Goal: Information Seeking & Learning: Learn about a topic

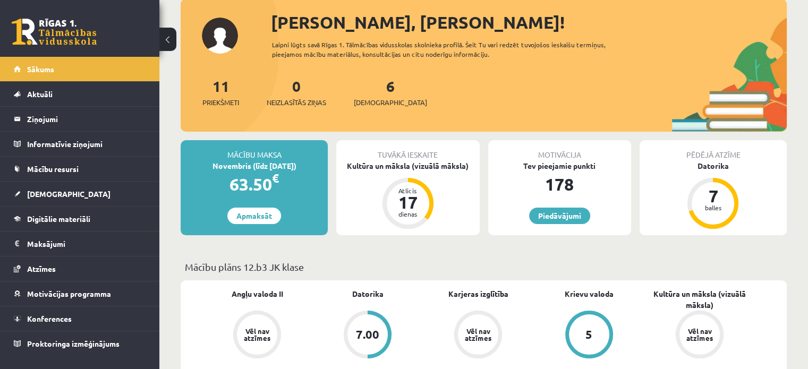
scroll to position [64, 0]
click at [60, 216] on span "Digitālie materiāli" at bounding box center [58, 219] width 63 height 10
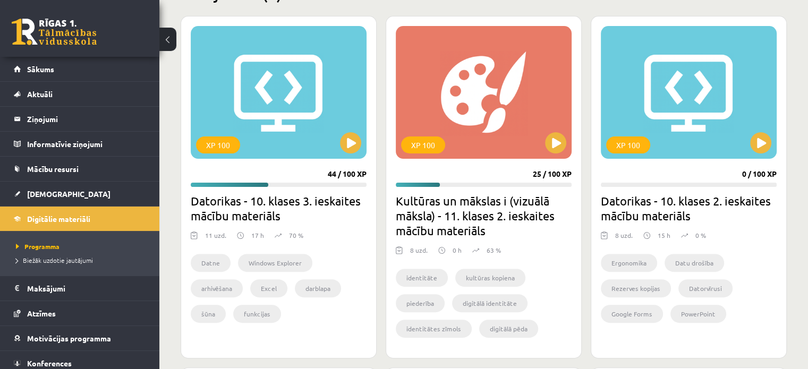
scroll to position [251, 0]
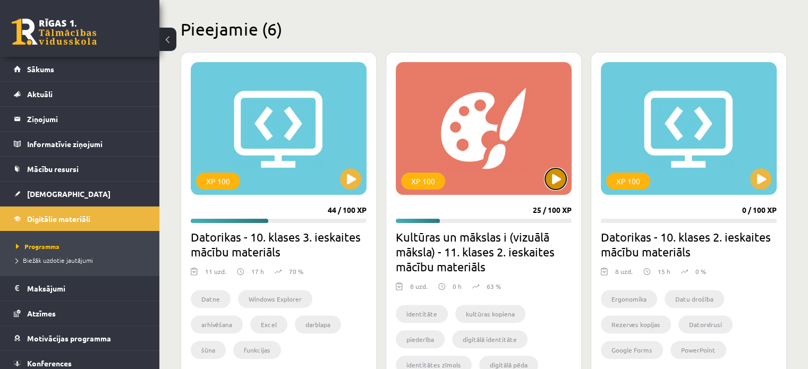
click at [563, 177] on button at bounding box center [555, 178] width 21 height 21
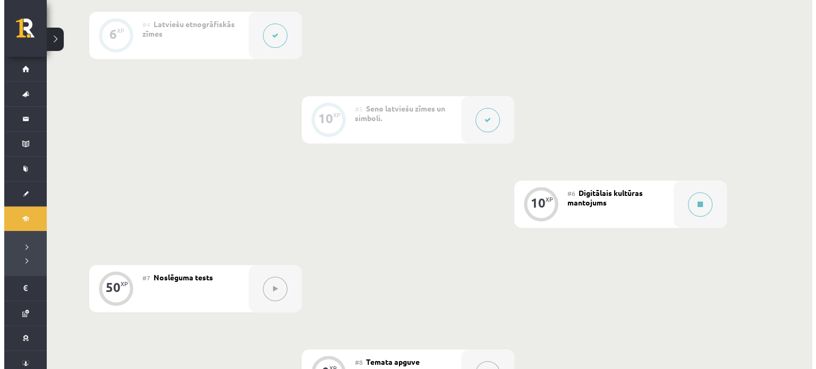
scroll to position [539, 0]
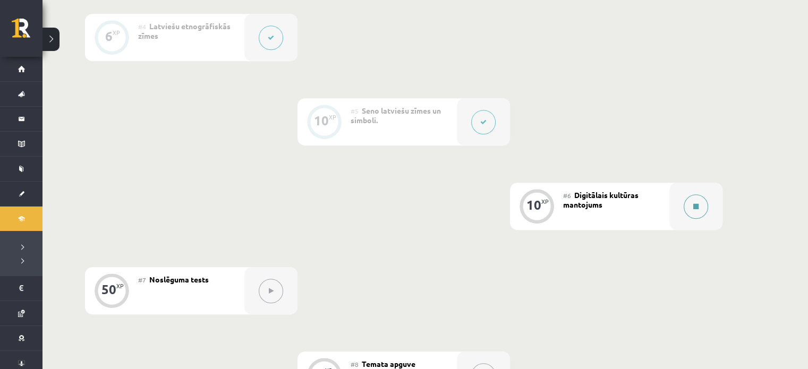
click at [703, 211] on button at bounding box center [696, 207] width 24 height 24
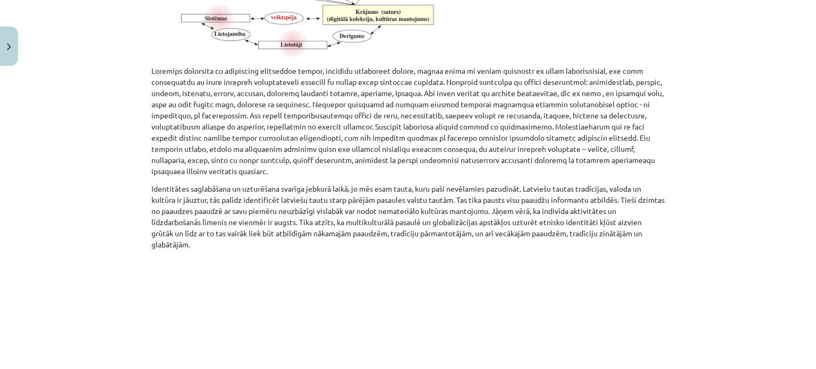
scroll to position [778, 0]
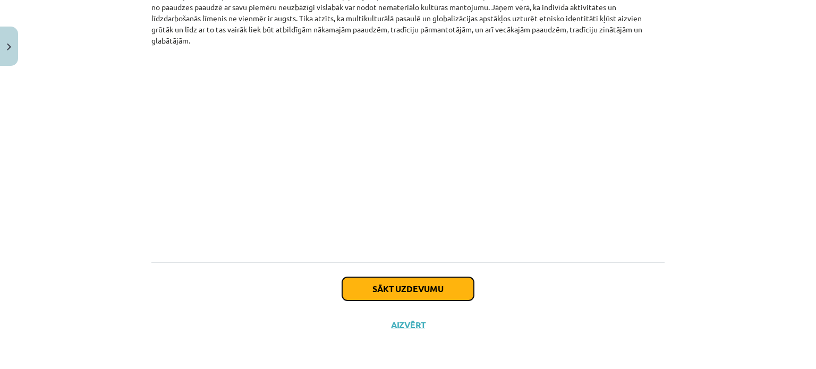
click at [401, 293] on button "Sākt uzdevumu" at bounding box center [408, 288] width 132 height 23
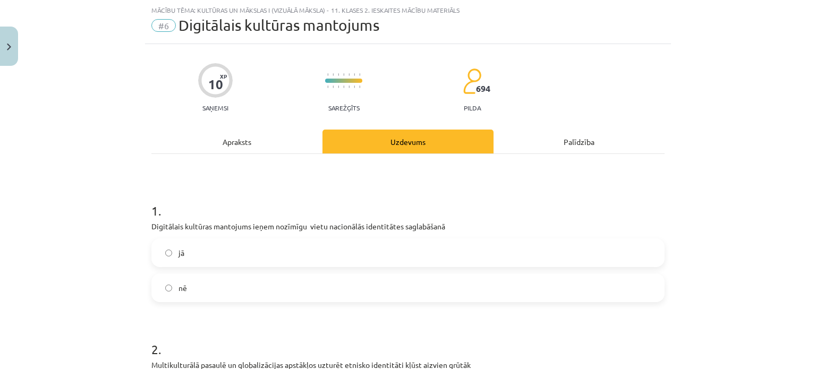
scroll to position [127, 0]
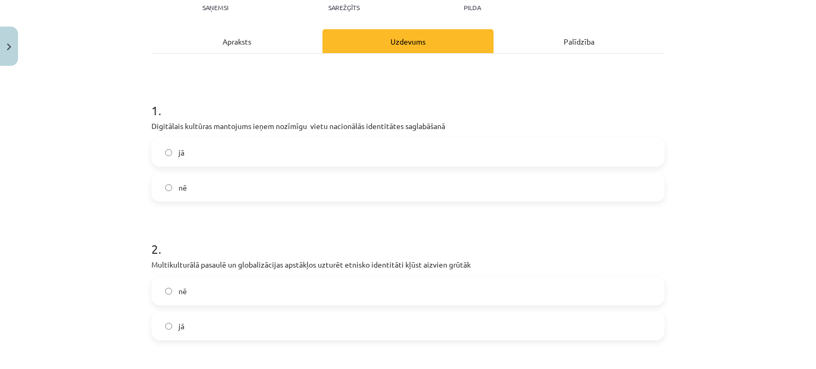
click at [248, 159] on label "jā" at bounding box center [408, 152] width 511 height 27
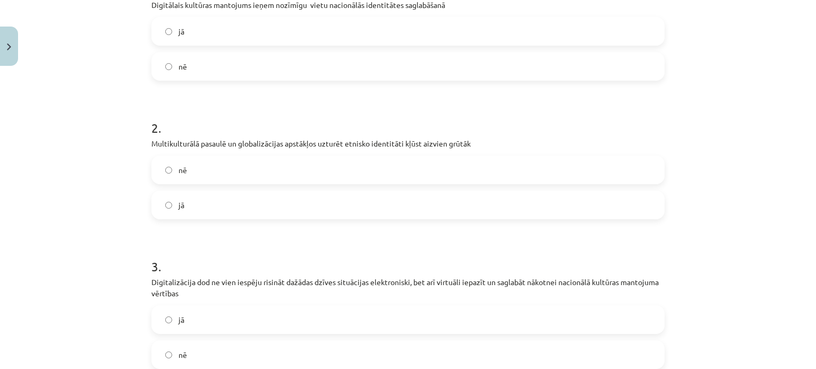
scroll to position [172, 0]
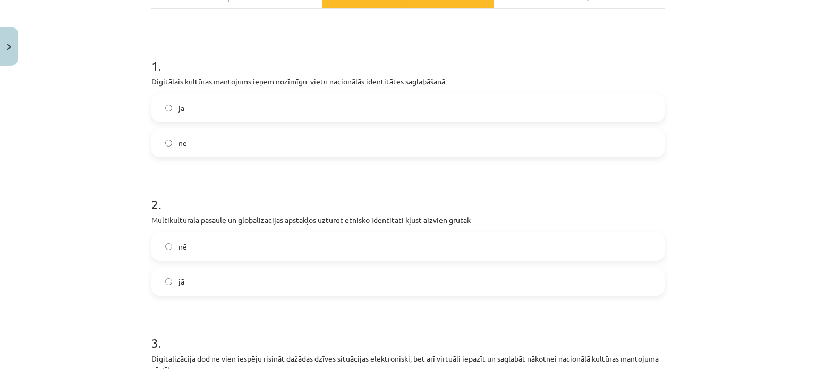
click at [253, 252] on label "nē" at bounding box center [408, 246] width 511 height 27
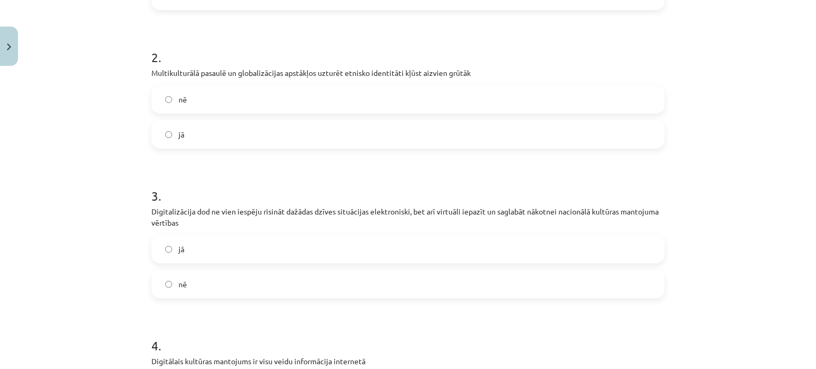
scroll to position [320, 0]
click at [257, 273] on label "nē" at bounding box center [408, 283] width 511 height 27
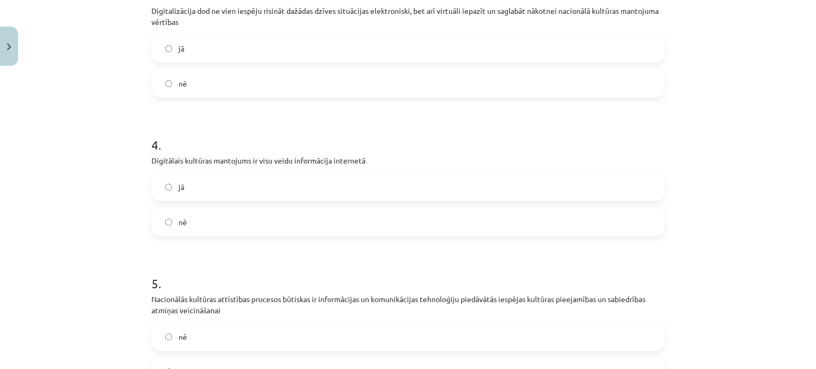
scroll to position [520, 0]
click at [298, 197] on label "jā" at bounding box center [408, 186] width 511 height 27
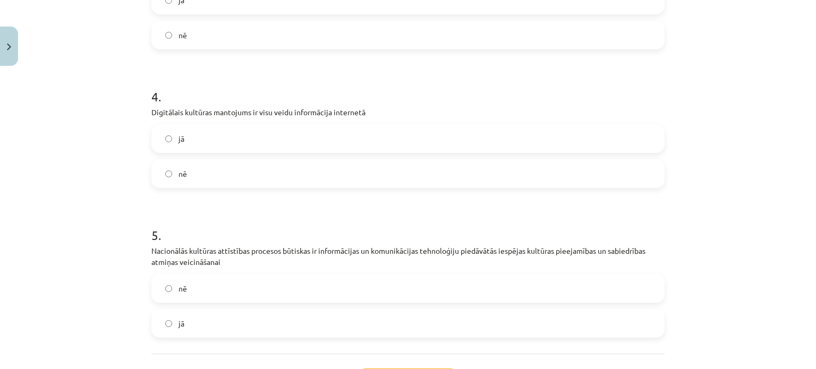
click at [243, 187] on div "nē" at bounding box center [407, 173] width 513 height 29
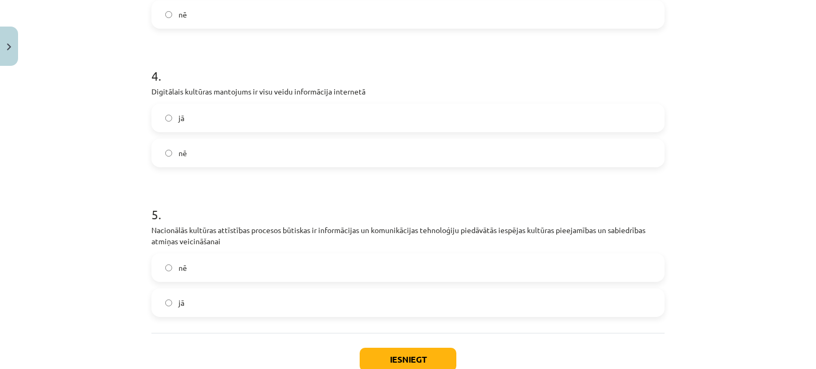
scroll to position [589, 0]
click at [242, 155] on label "nē" at bounding box center [408, 152] width 511 height 27
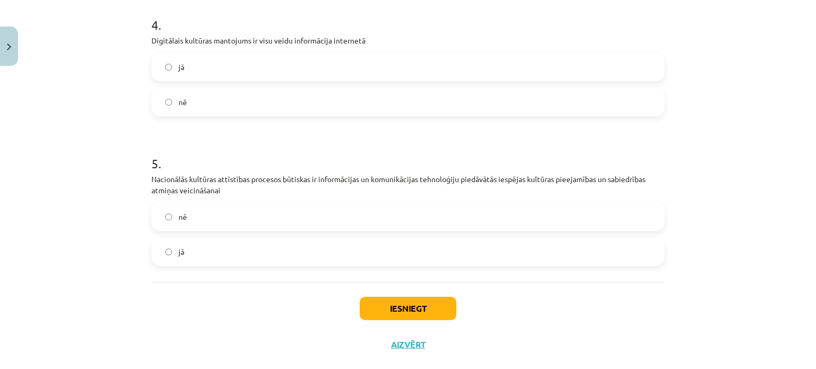
scroll to position [646, 0]
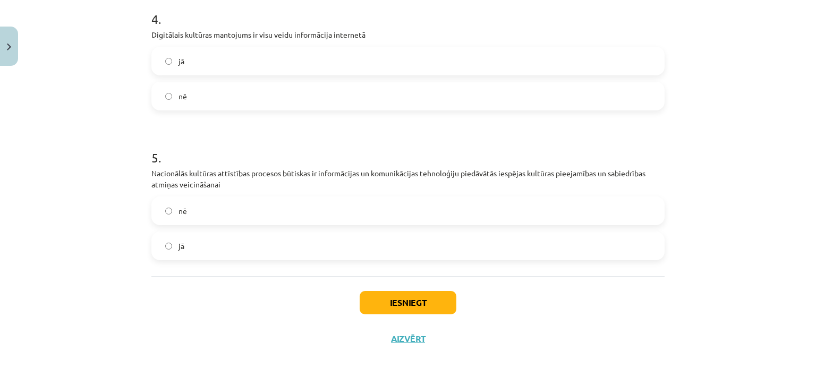
click at [285, 245] on label "jā" at bounding box center [408, 246] width 511 height 27
click at [402, 305] on button "Iesniegt" at bounding box center [408, 302] width 97 height 23
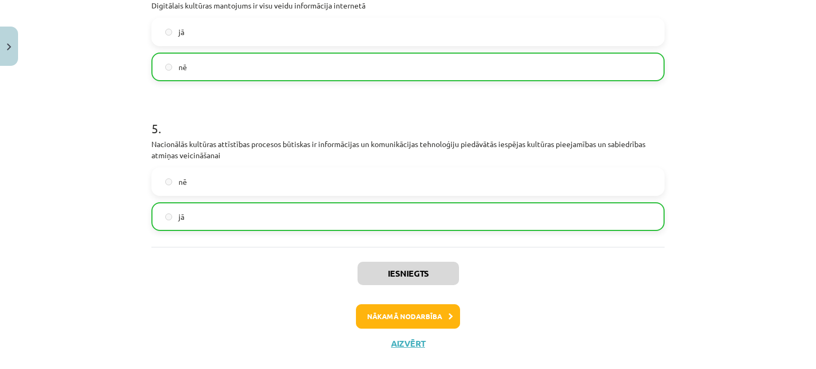
scroll to position [693, 0]
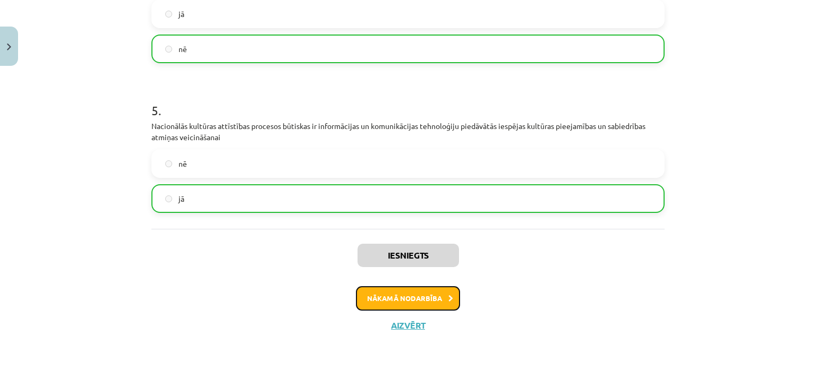
click at [425, 288] on button "Nākamā nodarbība" at bounding box center [408, 298] width 104 height 24
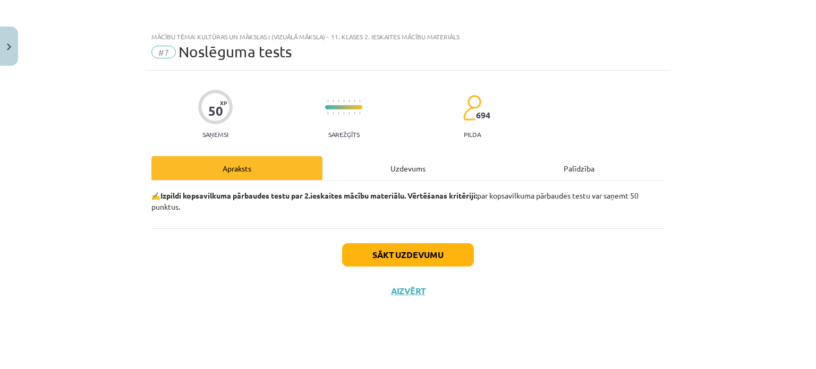
scroll to position [0, 0]
click at [415, 260] on button "Sākt uzdevumu" at bounding box center [408, 254] width 132 height 23
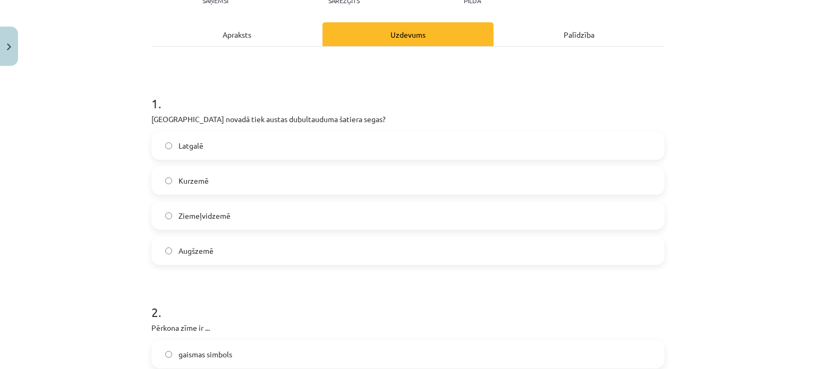
scroll to position [135, 0]
click at [240, 250] on label "Augšzemē" at bounding box center [408, 250] width 511 height 27
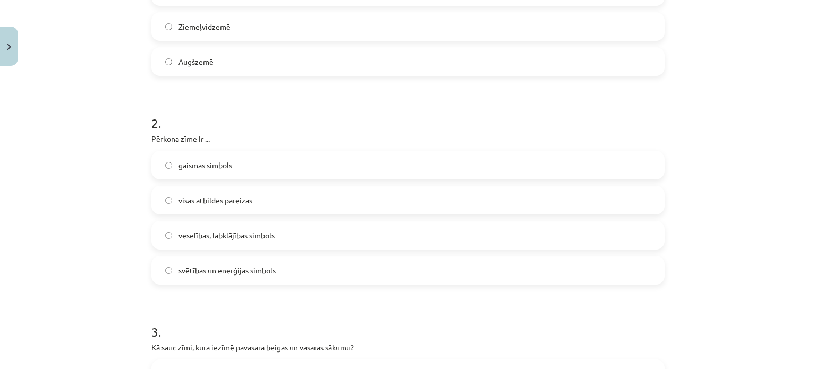
scroll to position [323, 0]
click at [269, 265] on span "svētības un enerģijas simbols" at bounding box center [227, 270] width 97 height 11
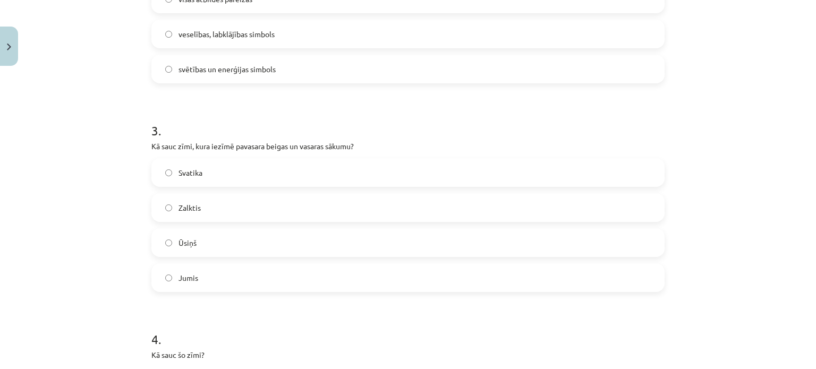
scroll to position [525, 0]
click at [197, 244] on label "Ūsiņš" at bounding box center [408, 242] width 511 height 27
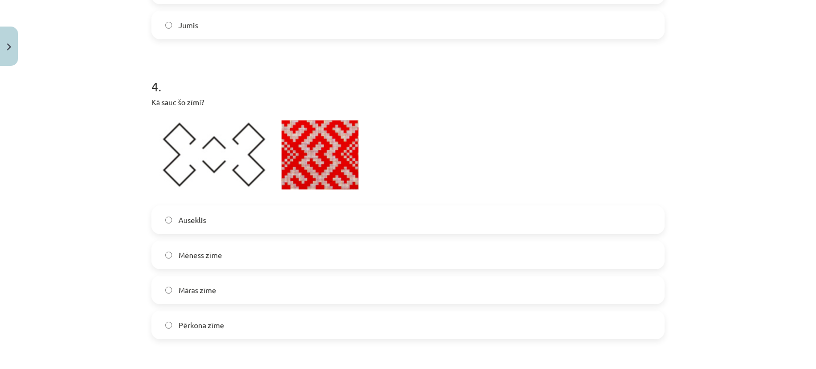
scroll to position [783, 0]
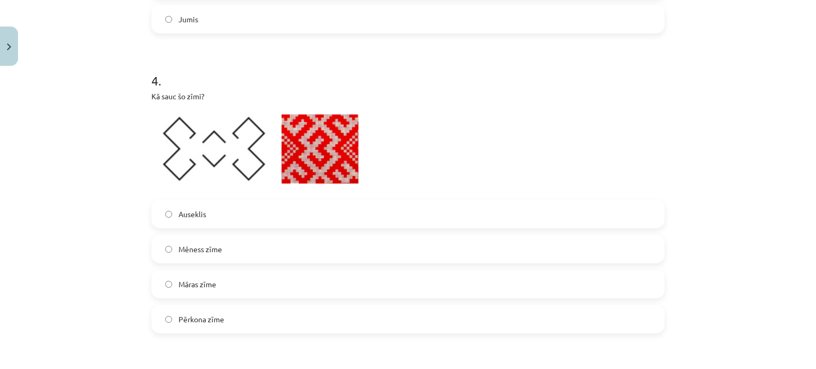
click at [236, 331] on label "Pērkona zīme" at bounding box center [408, 319] width 511 height 27
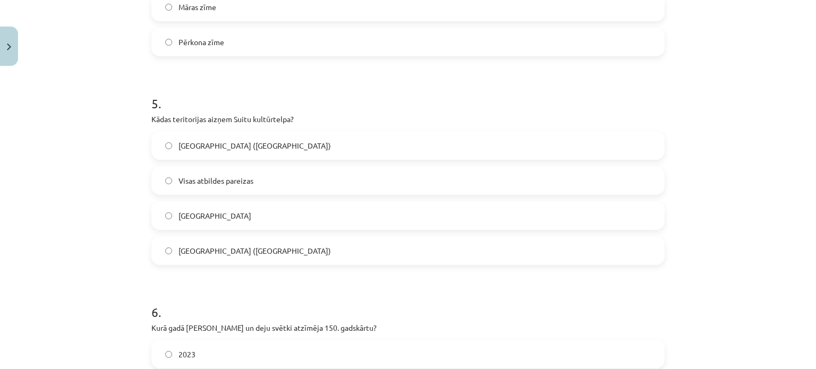
scroll to position [1061, 0]
click at [242, 216] on label "Alsungas novads" at bounding box center [408, 215] width 511 height 27
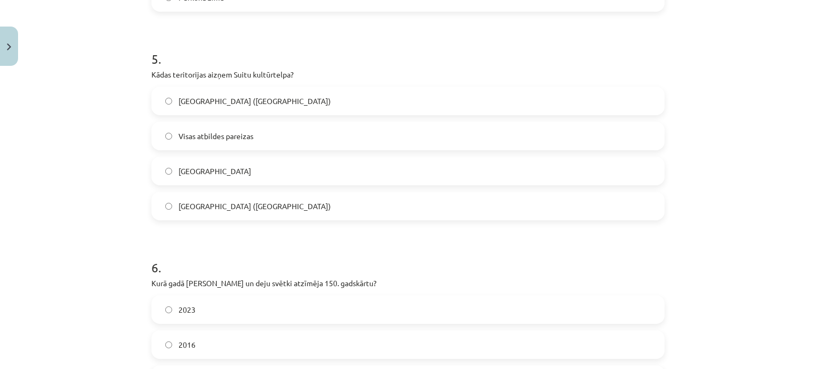
scroll to position [1105, 0]
click at [222, 144] on label "Visas atbildes pareizas" at bounding box center [408, 136] width 511 height 27
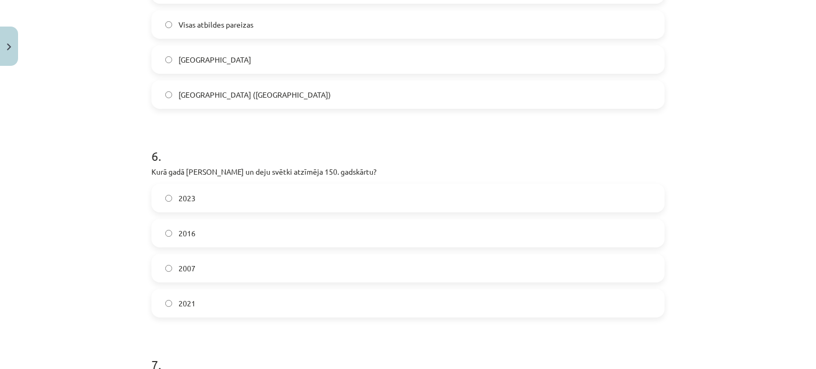
scroll to position [1275, 0]
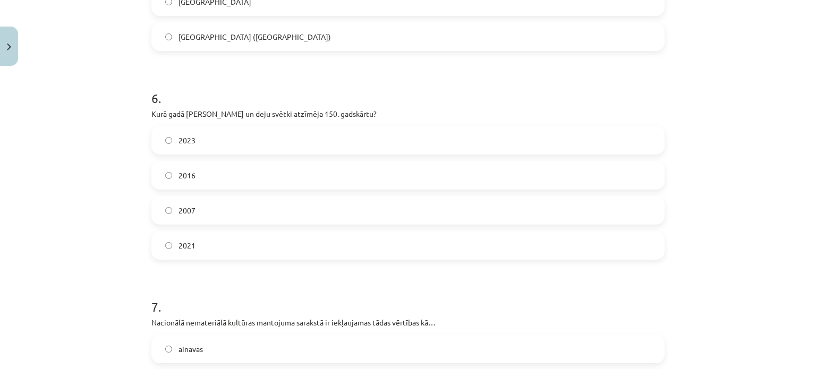
click at [205, 241] on label "2021" at bounding box center [408, 245] width 511 height 27
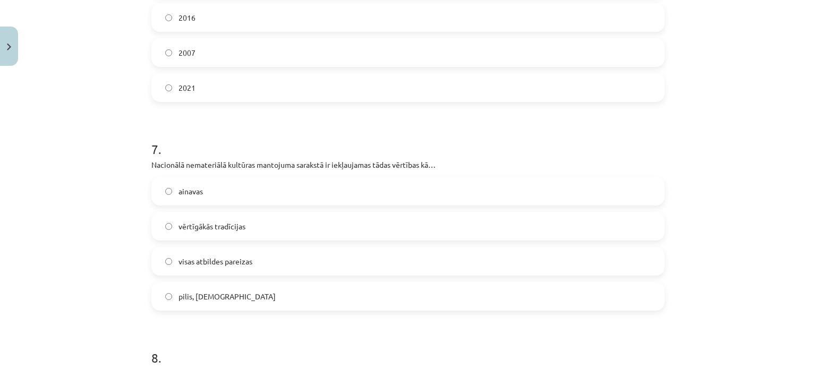
scroll to position [1434, 0]
click at [255, 223] on label "vērtīgākās tradīcijas" at bounding box center [408, 225] width 511 height 27
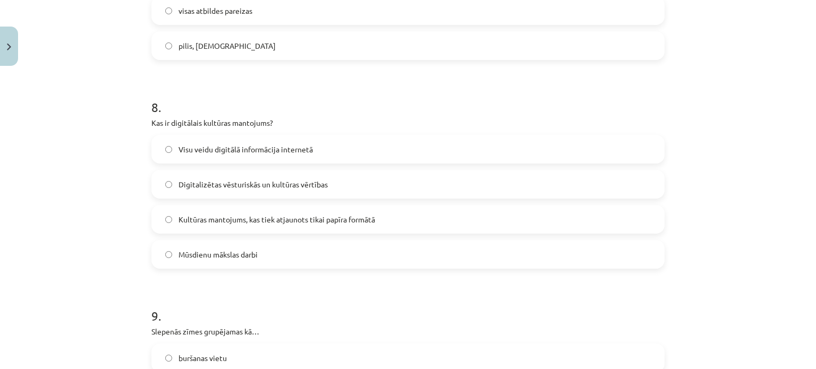
scroll to position [1689, 0]
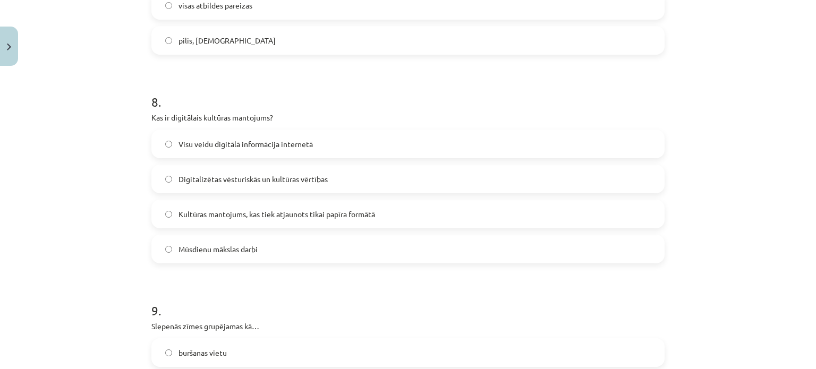
click at [237, 180] on span "Digitalizētas vēsturiskās un kultūras vērtības" at bounding box center [253, 179] width 149 height 11
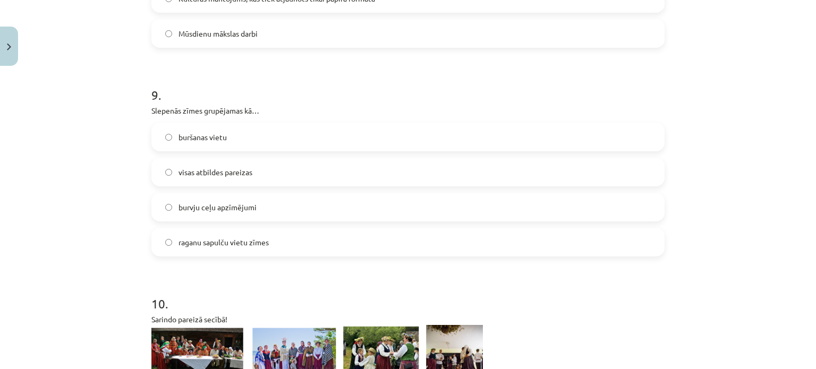
scroll to position [1911, 0]
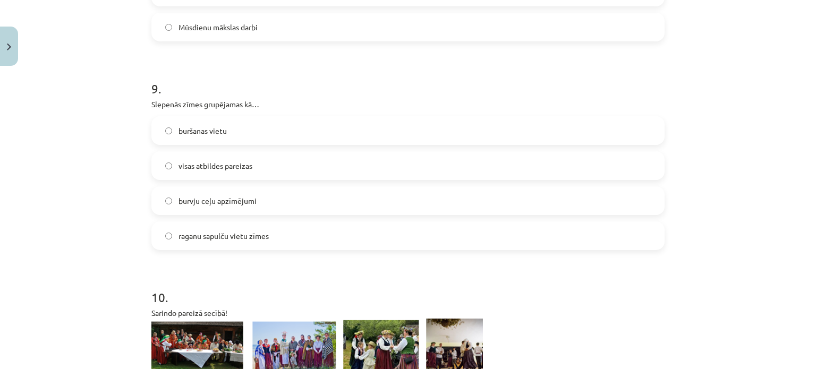
click at [277, 174] on label "visas atbildes pareizas" at bounding box center [408, 166] width 511 height 27
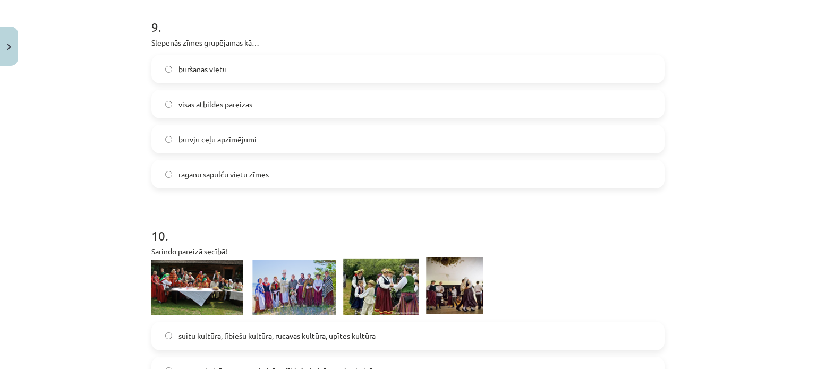
click at [210, 148] on label "burvju ceļu apzīmējumi" at bounding box center [408, 139] width 511 height 27
click at [230, 72] on label "buršanas vietu" at bounding box center [408, 69] width 511 height 27
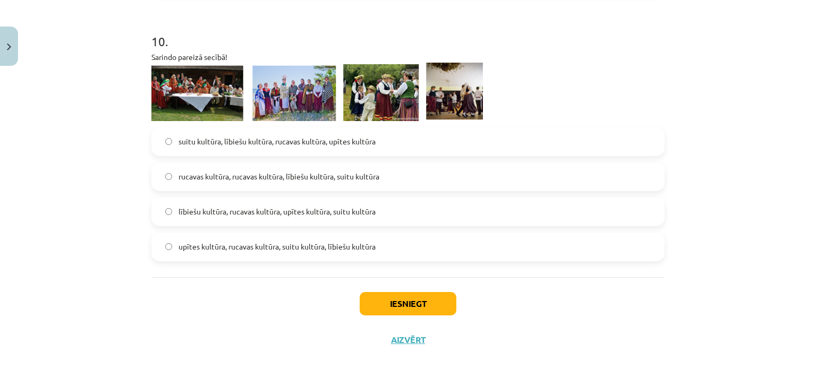
scroll to position [2168, 0]
click at [251, 136] on span "suitu kultūra, lībiešu kultūra, rucavas kultūra, upītes kultūra" at bounding box center [277, 141] width 197 height 11
click at [407, 299] on button "Iesniegt" at bounding box center [408, 303] width 97 height 23
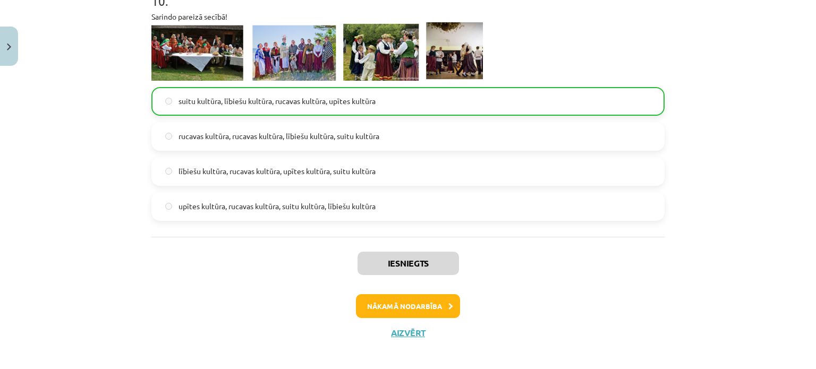
scroll to position [2215, 0]
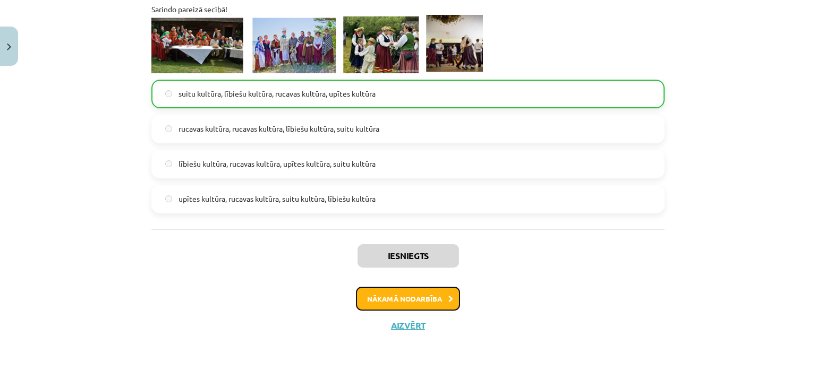
click at [402, 300] on button "Nākamā nodarbība" at bounding box center [408, 299] width 104 height 24
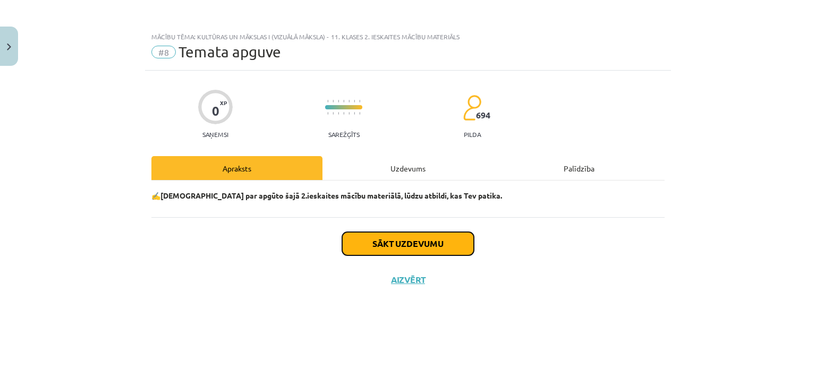
click at [425, 239] on button "Sākt uzdevumu" at bounding box center [408, 243] width 132 height 23
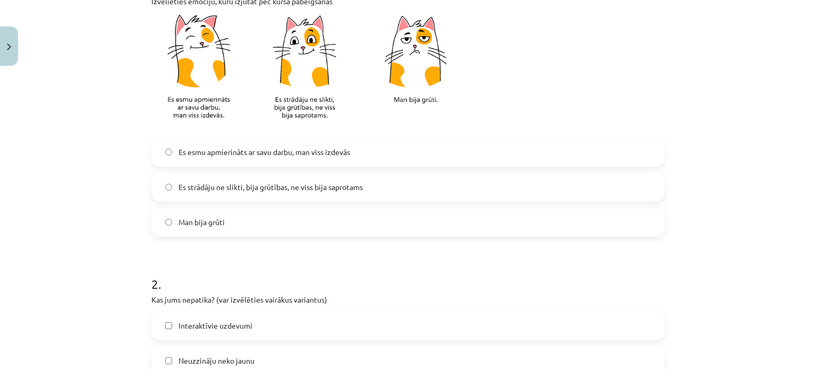
scroll to position [252, 0]
click at [287, 184] on span "Es strādāju ne slikti, bija grūtības, ne viss bija saprotams" at bounding box center [271, 186] width 184 height 11
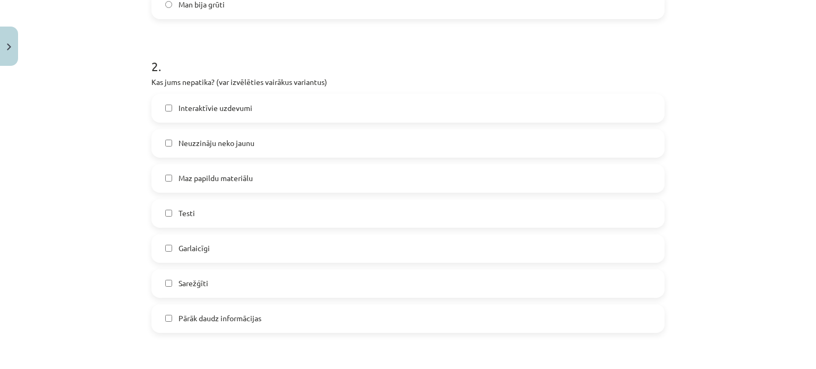
scroll to position [540, 0]
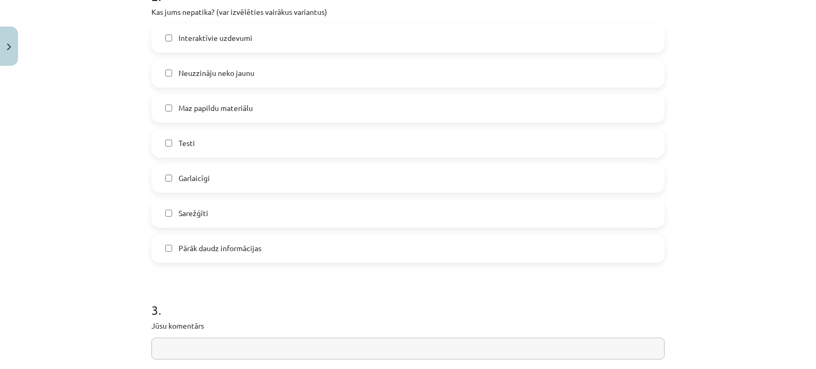
click at [230, 248] on span "Pārāk daudz informācijas" at bounding box center [220, 248] width 83 height 11
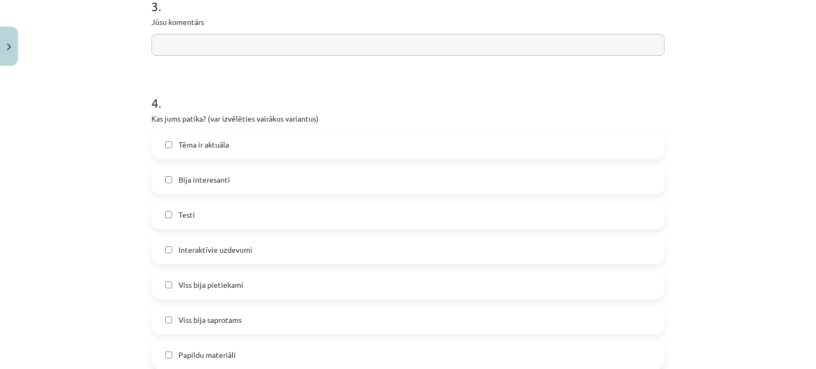
scroll to position [882, 0]
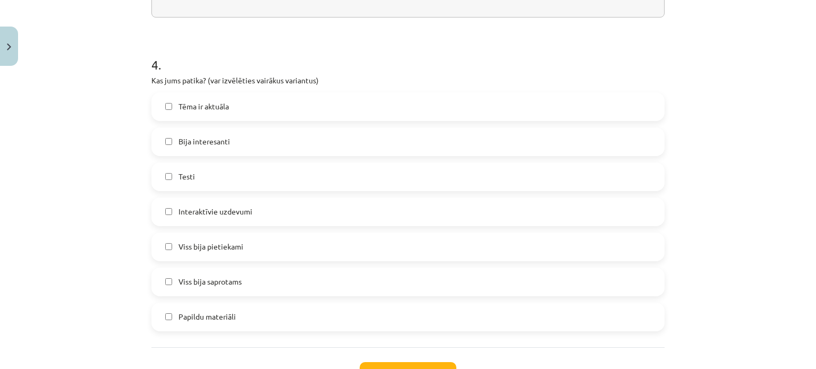
click at [226, 144] on label "Bija interesanti" at bounding box center [408, 142] width 511 height 27
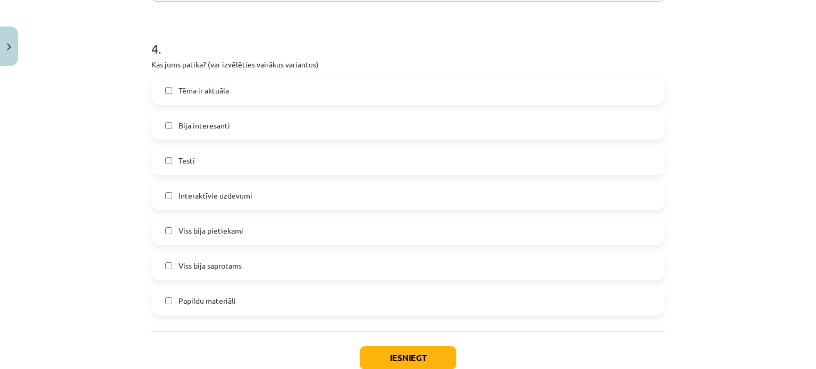
scroll to position [967, 0]
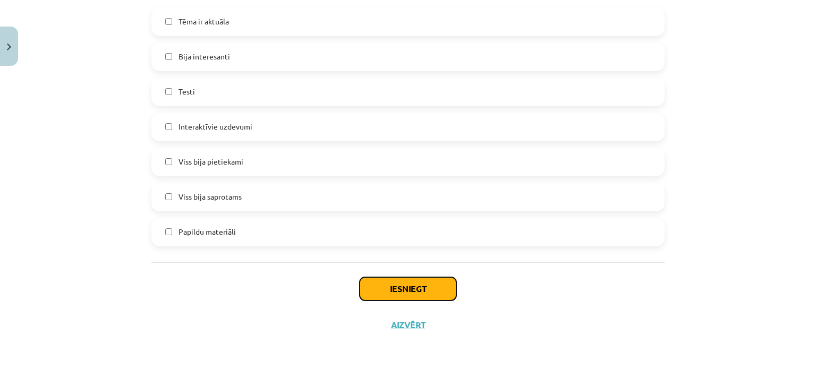
click at [399, 285] on button "Iesniegt" at bounding box center [408, 288] width 97 height 23
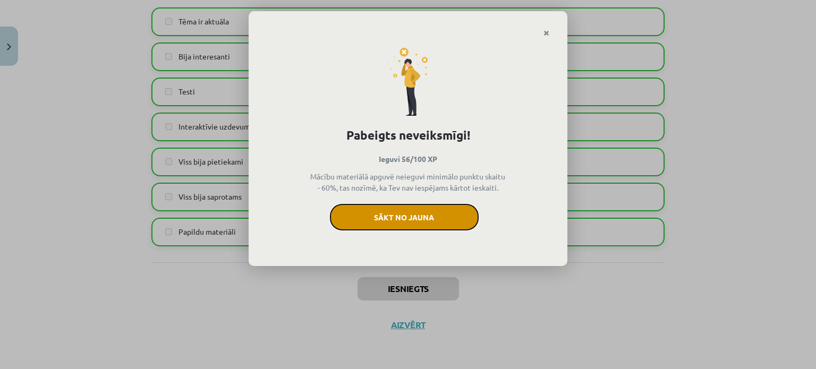
click at [430, 214] on button "Sākt no jauna" at bounding box center [404, 217] width 149 height 27
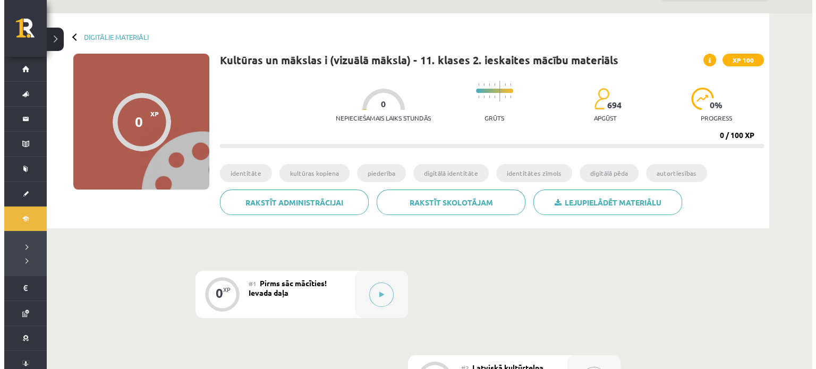
scroll to position [113, 0]
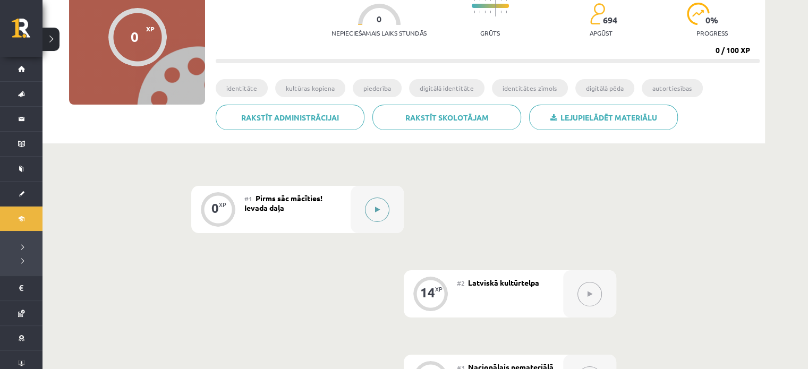
click at [379, 214] on button at bounding box center [377, 210] width 24 height 24
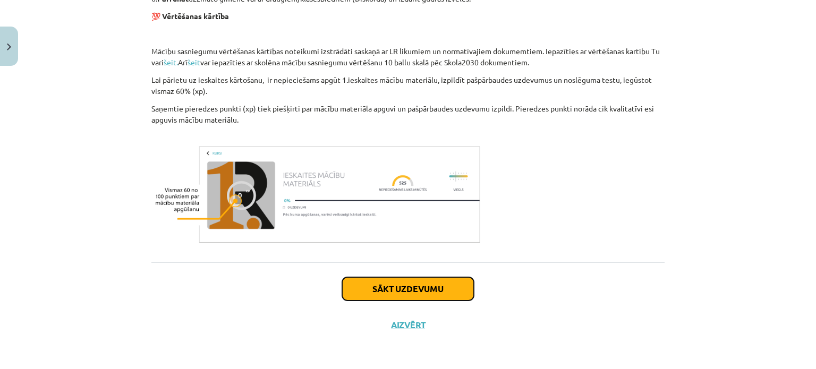
click at [398, 289] on button "Sākt uzdevumu" at bounding box center [408, 288] width 132 height 23
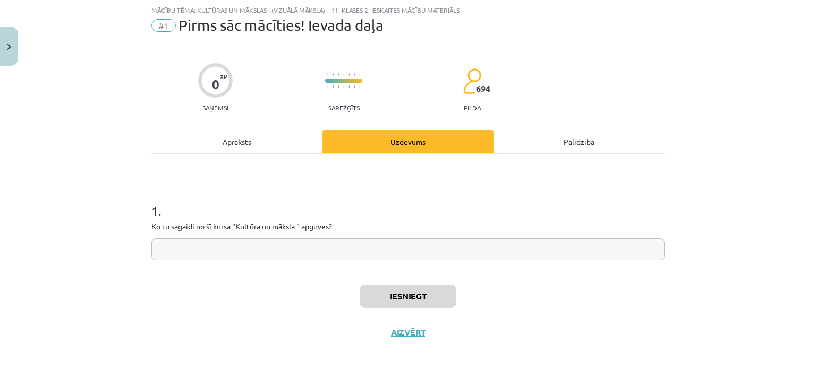
click at [277, 246] on input "text" at bounding box center [407, 250] width 513 height 22
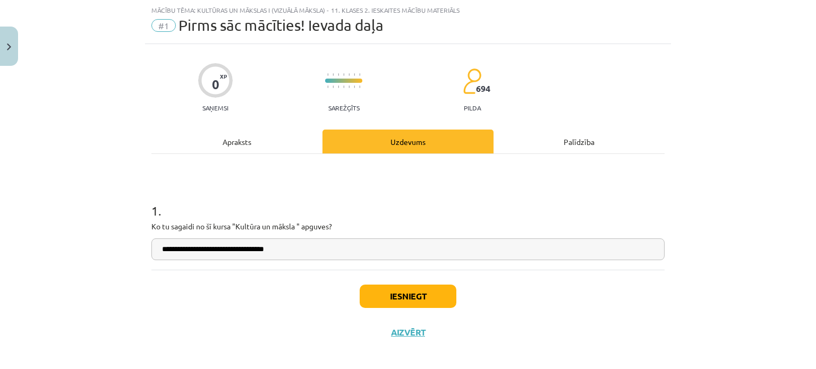
type input "**********"
click at [432, 306] on button "Iesniegt" at bounding box center [408, 296] width 97 height 23
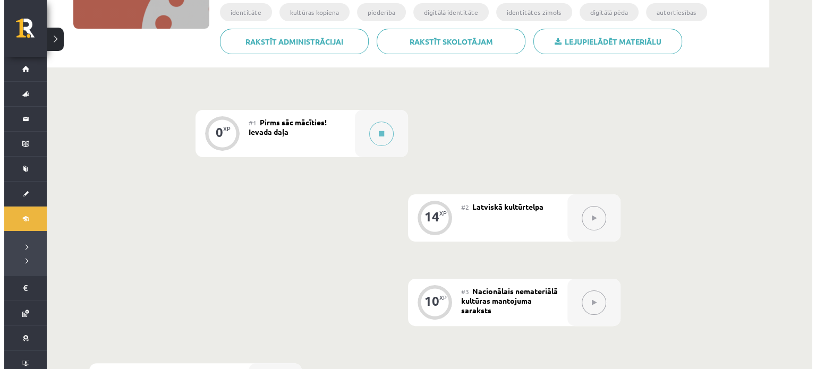
scroll to position [187, 0]
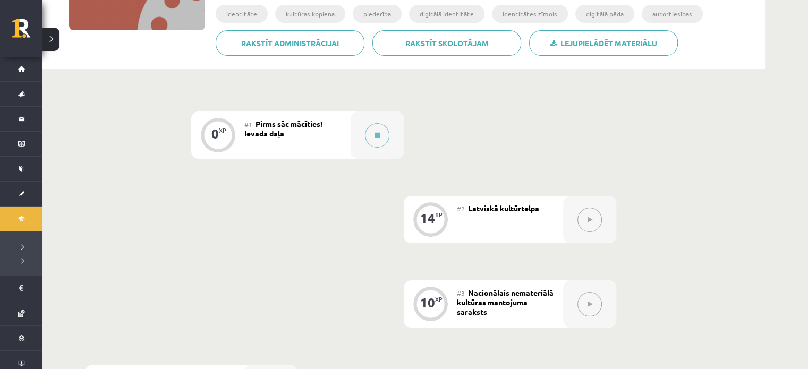
click at [593, 223] on button at bounding box center [590, 220] width 24 height 24
click at [375, 130] on button at bounding box center [377, 135] width 24 height 24
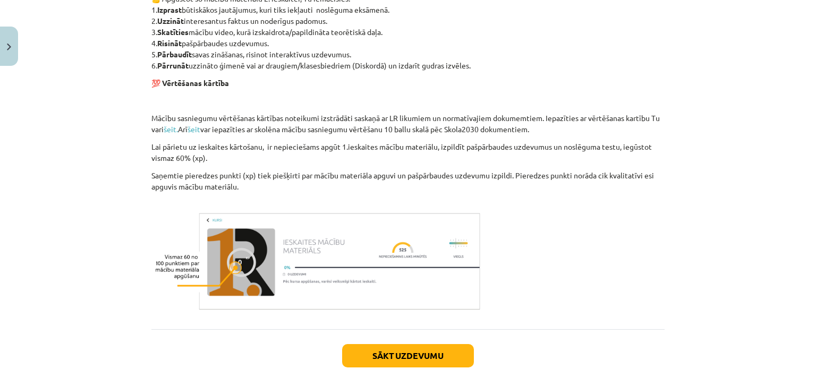
scroll to position [705, 0]
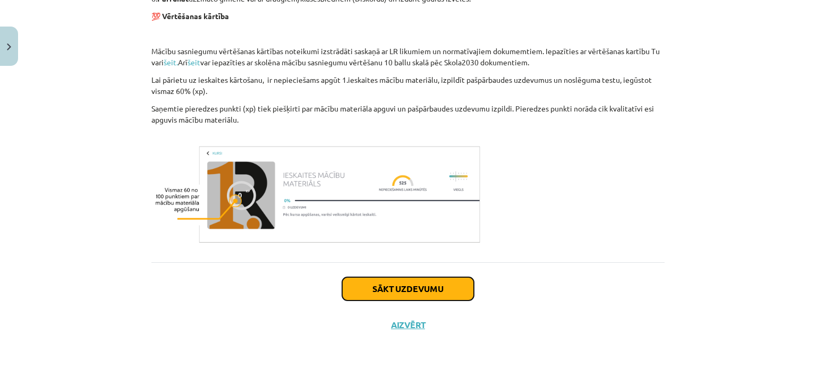
click at [421, 279] on button "Sākt uzdevumu" at bounding box center [408, 288] width 132 height 23
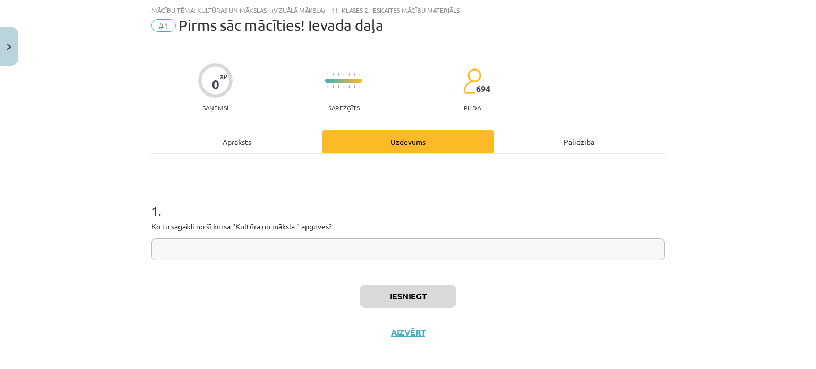
click at [313, 253] on input "text" at bounding box center [407, 250] width 513 height 22
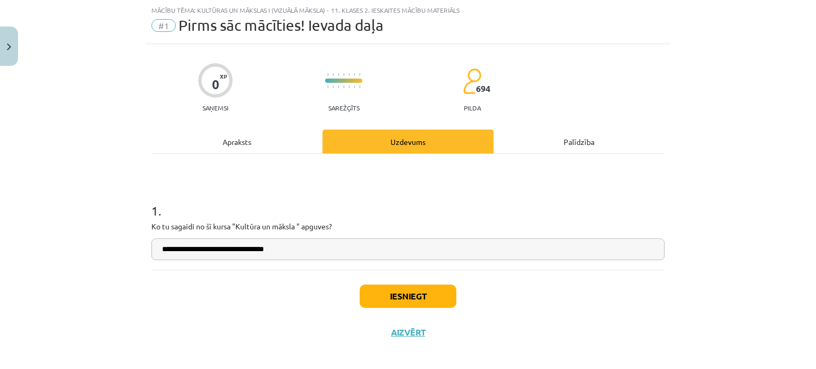
type input "**********"
click at [410, 299] on button "Iesniegt" at bounding box center [408, 296] width 97 height 23
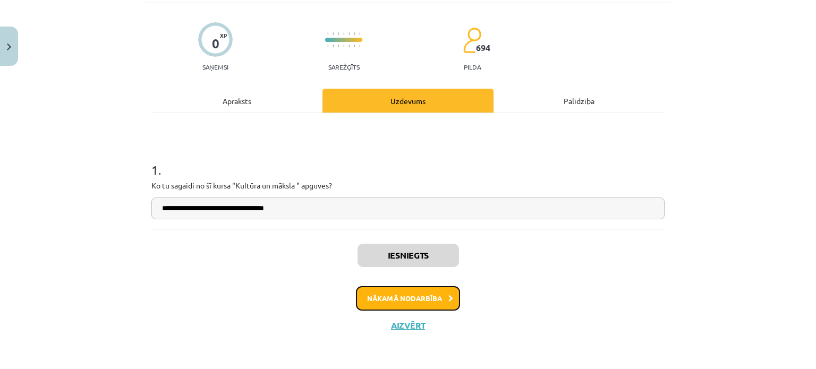
click at [419, 302] on button "Nākamā nodarbība" at bounding box center [408, 298] width 104 height 24
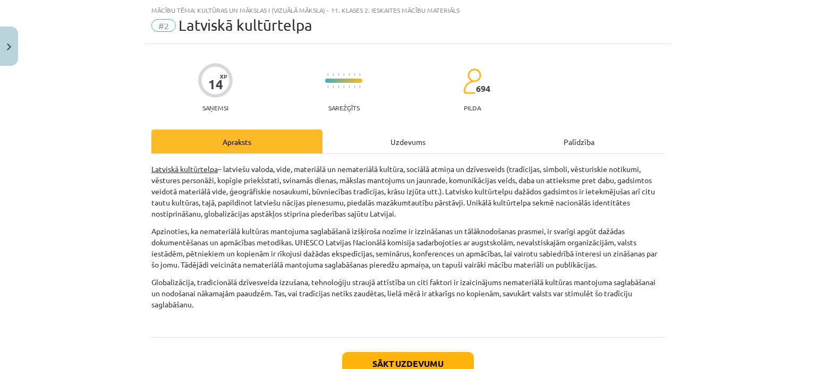
scroll to position [69, 0]
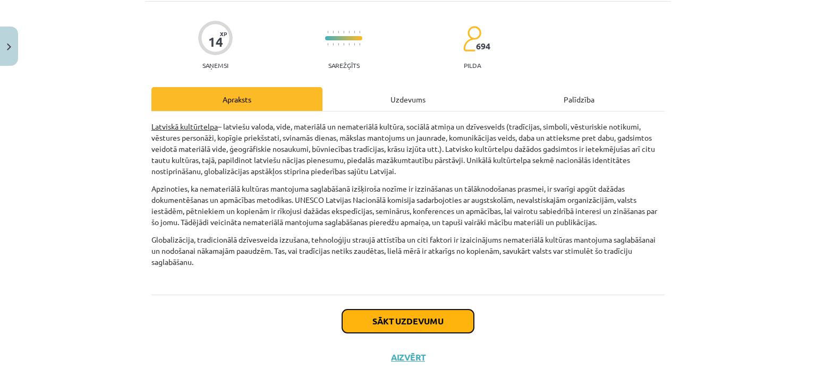
click at [433, 314] on button "Sākt uzdevumu" at bounding box center [408, 321] width 132 height 23
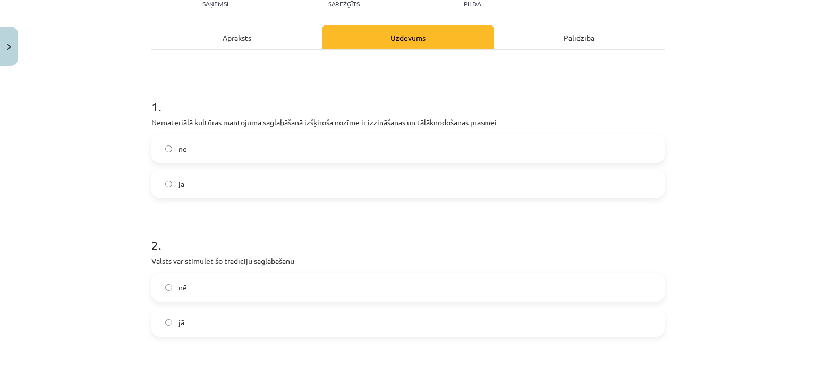
scroll to position [196, 0]
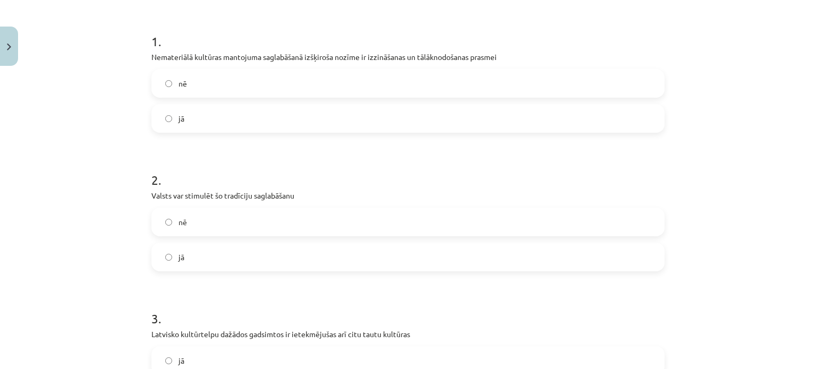
click at [257, 107] on label "jā" at bounding box center [408, 118] width 511 height 27
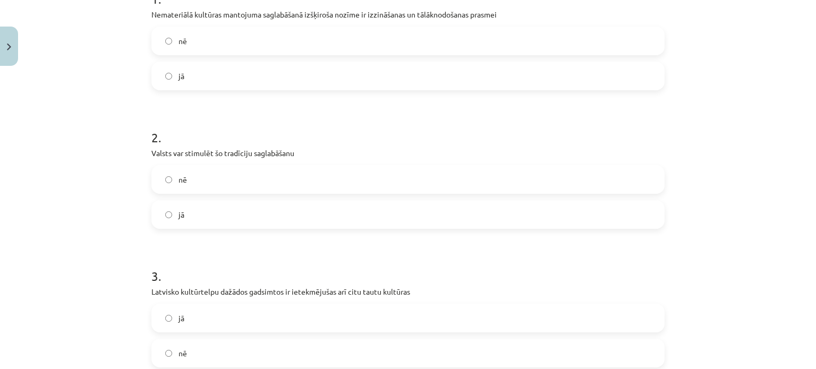
scroll to position [241, 0]
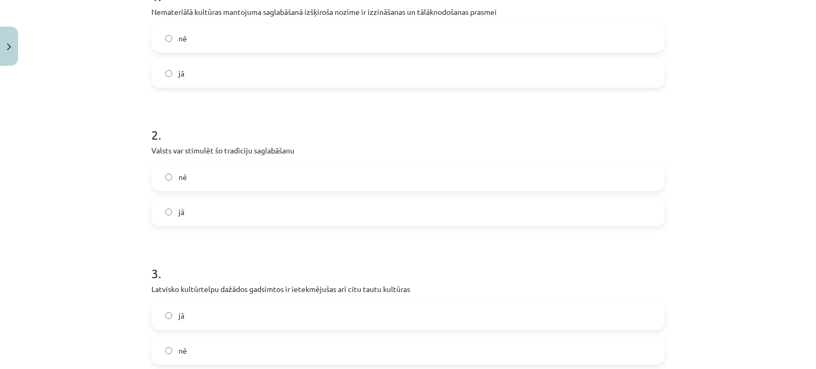
click at [252, 205] on label "jā" at bounding box center [408, 212] width 511 height 27
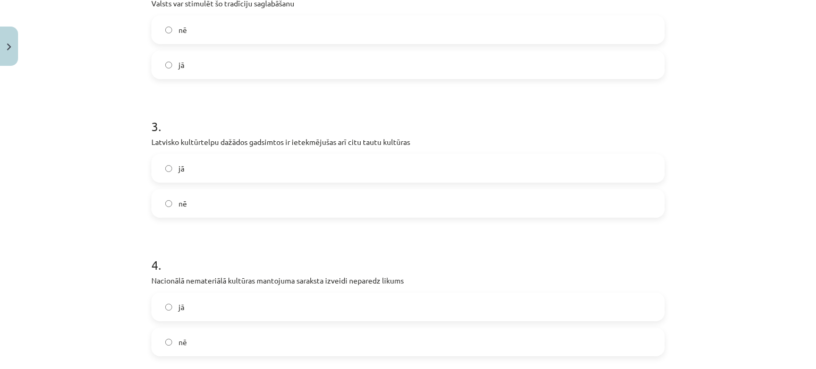
click at [234, 168] on label "jā" at bounding box center [408, 168] width 511 height 27
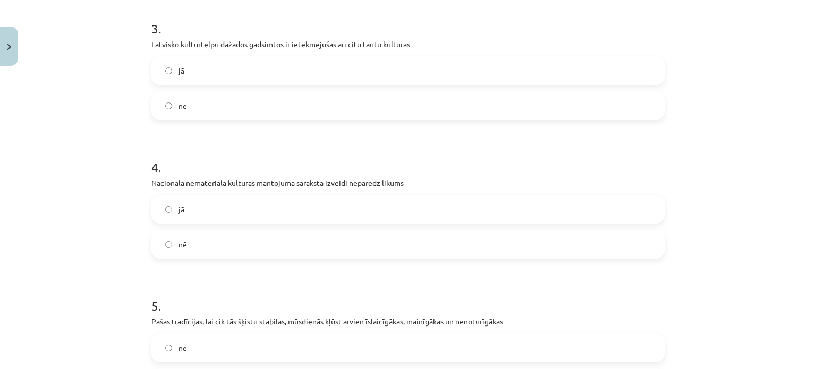
scroll to position [487, 0]
click at [219, 247] on label "nē" at bounding box center [408, 244] width 511 height 27
click at [274, 72] on label "jā" at bounding box center [408, 69] width 511 height 27
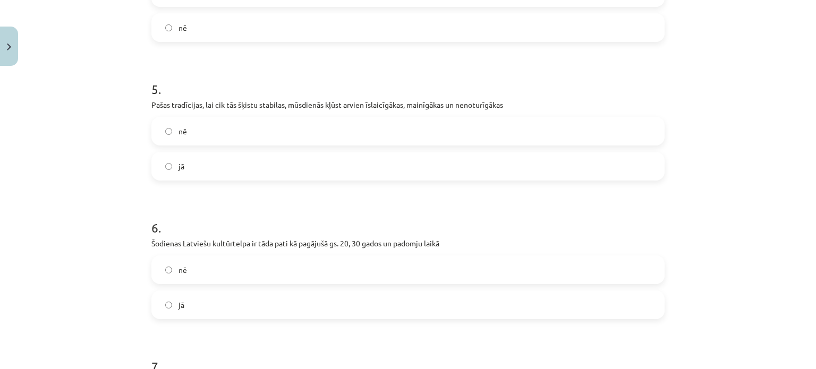
scroll to position [706, 0]
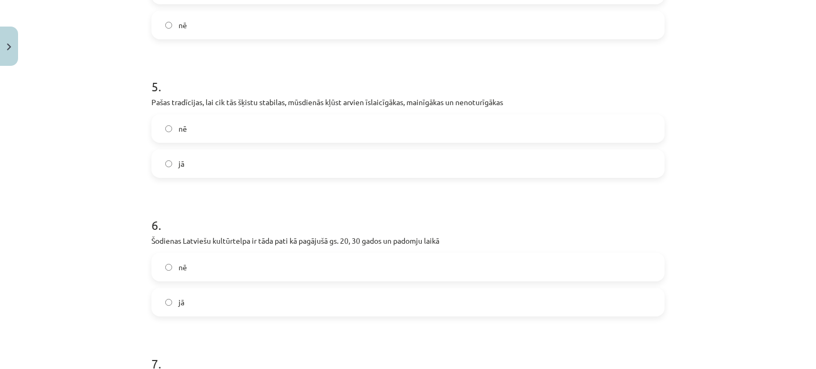
click at [248, 129] on label "nē" at bounding box center [408, 128] width 511 height 27
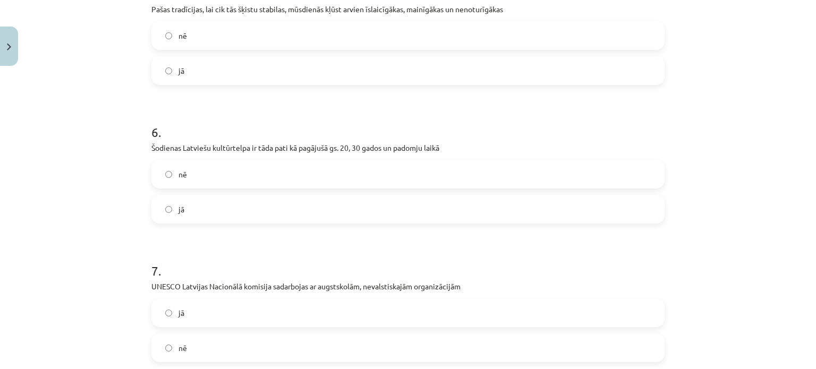
scroll to position [799, 0]
click at [247, 185] on label "nē" at bounding box center [408, 174] width 511 height 27
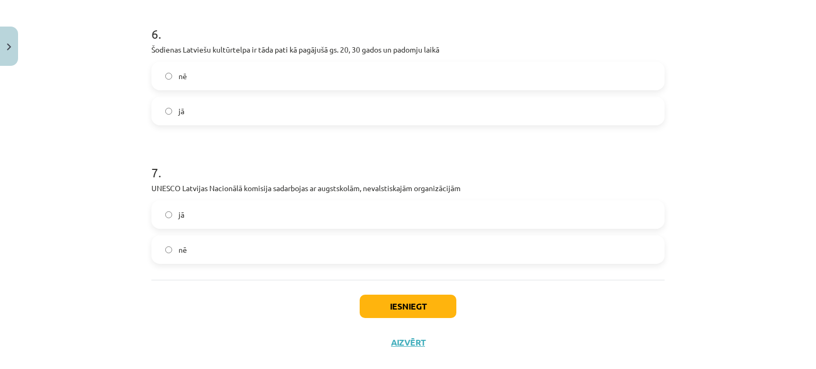
click at [249, 227] on label "jā" at bounding box center [408, 214] width 511 height 27
click at [385, 299] on button "Iesniegt" at bounding box center [408, 306] width 97 height 23
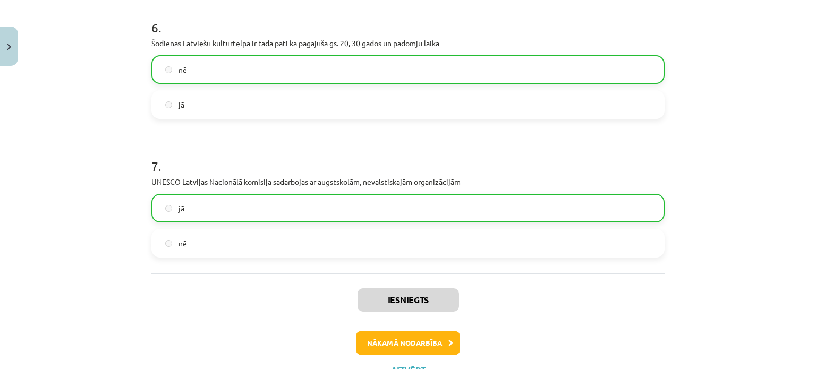
scroll to position [948, 0]
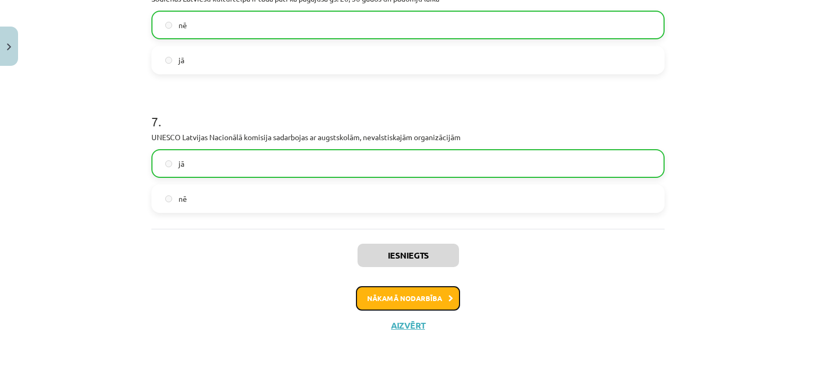
click at [406, 289] on button "Nākamā nodarbība" at bounding box center [408, 298] width 104 height 24
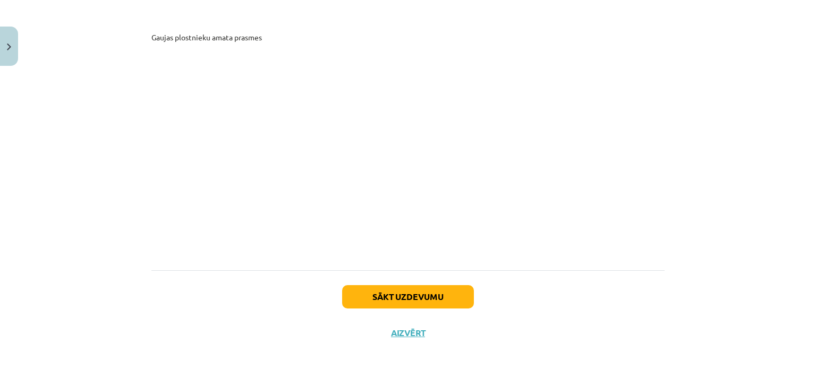
scroll to position [5850, 0]
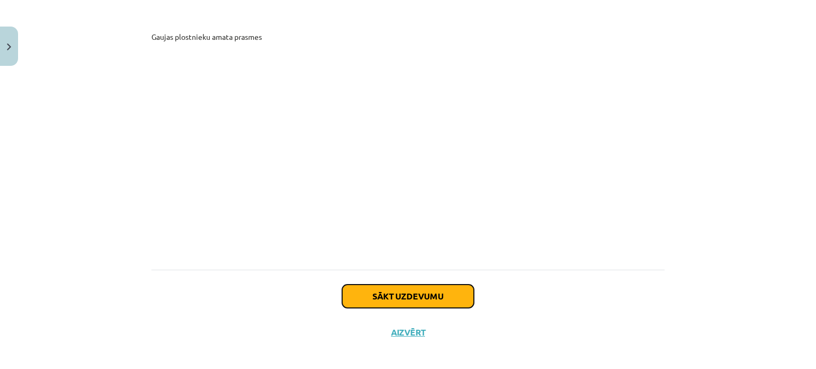
click at [384, 286] on button "Sākt uzdevumu" at bounding box center [408, 296] width 132 height 23
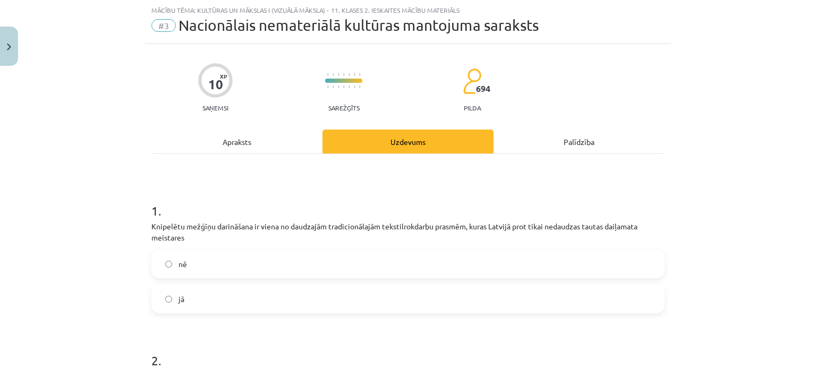
scroll to position [89, 0]
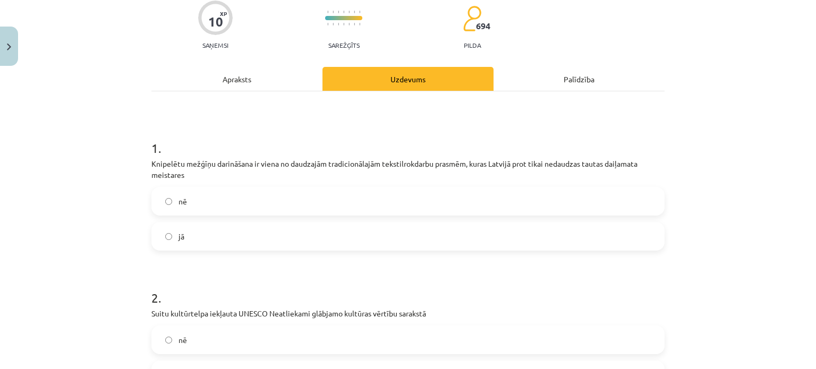
click at [234, 234] on label "jā" at bounding box center [408, 236] width 511 height 27
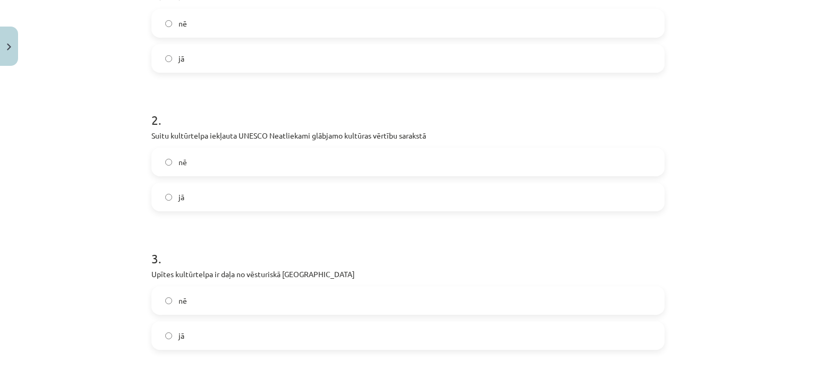
click at [251, 201] on label "jā" at bounding box center [408, 197] width 511 height 27
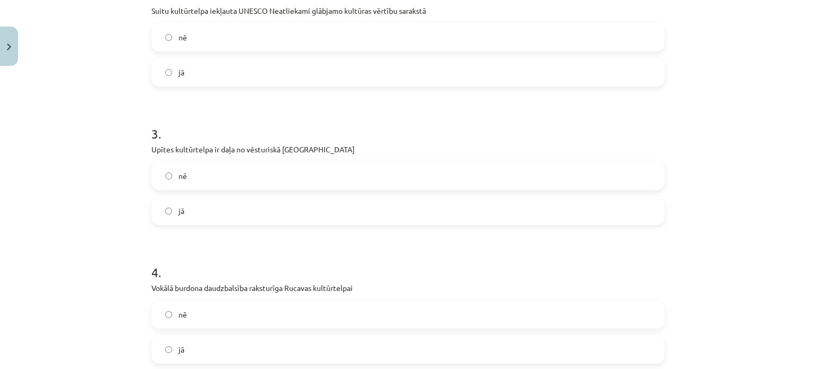
scroll to position [393, 0]
click at [236, 188] on label "nē" at bounding box center [408, 175] width 511 height 27
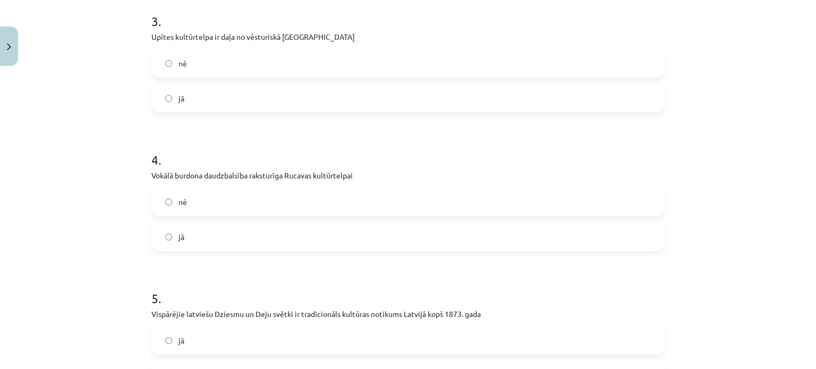
scroll to position [511, 0]
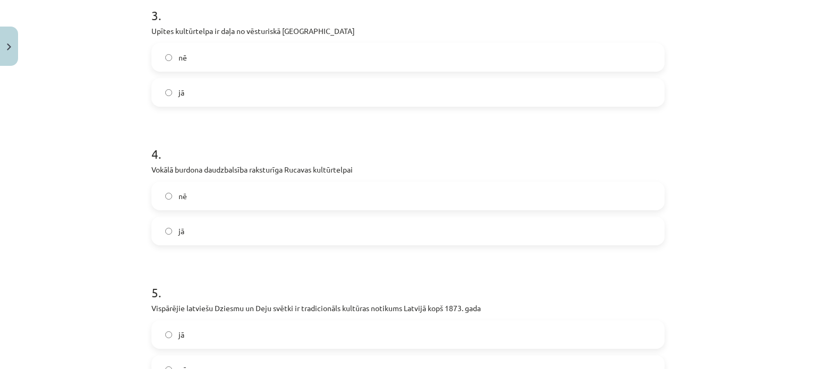
click at [226, 231] on label "jā" at bounding box center [408, 231] width 511 height 27
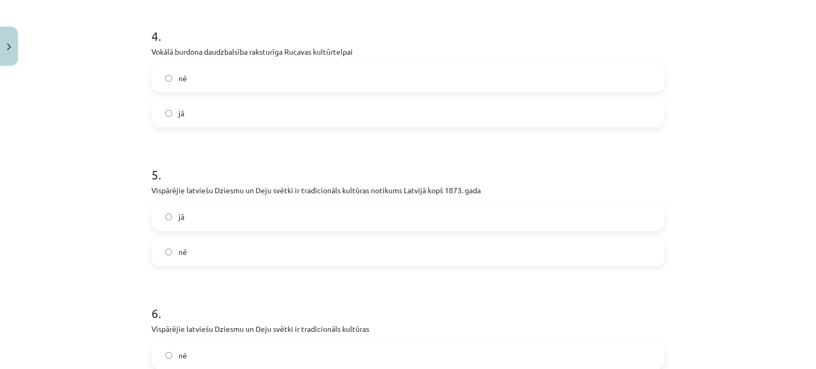
scroll to position [630, 0]
click at [232, 80] on label "nē" at bounding box center [408, 77] width 511 height 27
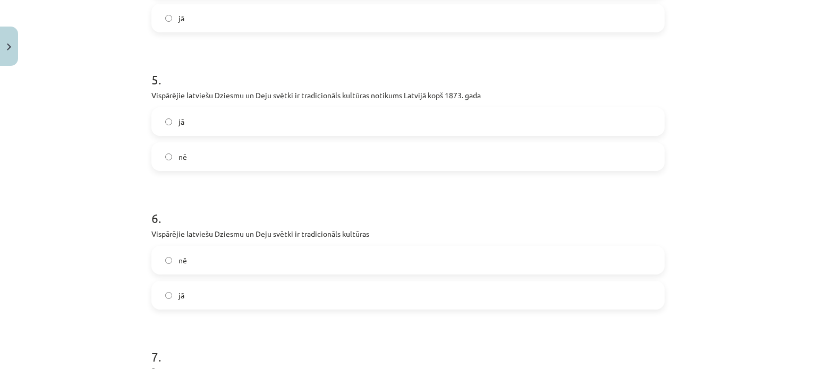
click at [223, 127] on label "jā" at bounding box center [408, 121] width 511 height 27
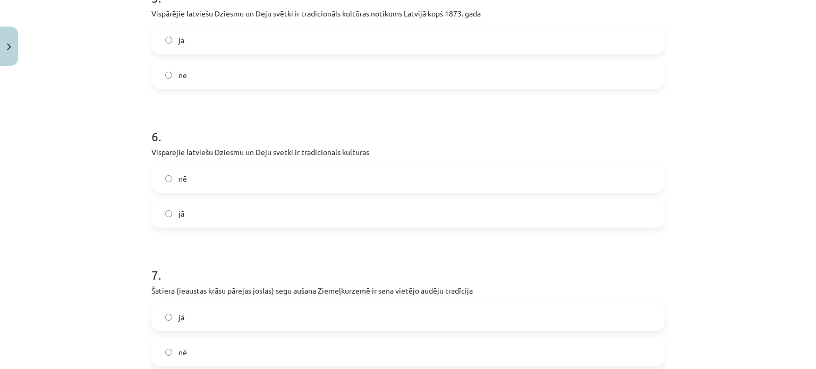
scroll to position [806, 0]
click at [235, 216] on label "jā" at bounding box center [408, 213] width 511 height 27
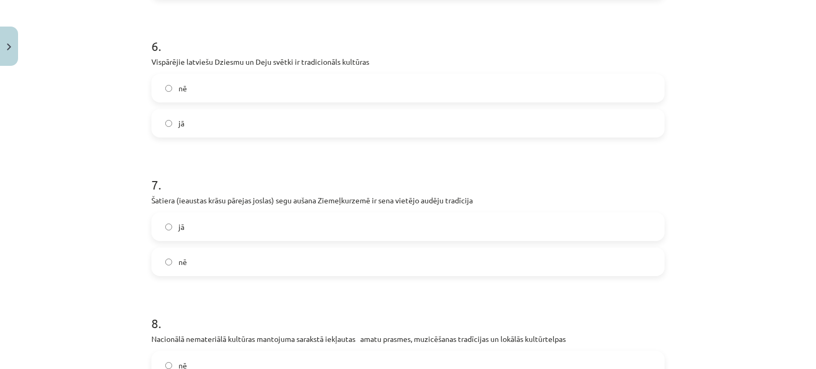
scroll to position [900, 0]
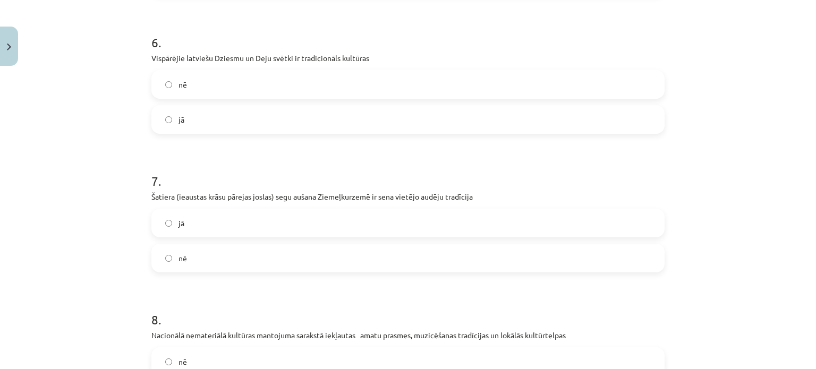
click at [243, 267] on label "nē" at bounding box center [408, 258] width 511 height 27
click at [264, 234] on label "jā" at bounding box center [408, 223] width 511 height 27
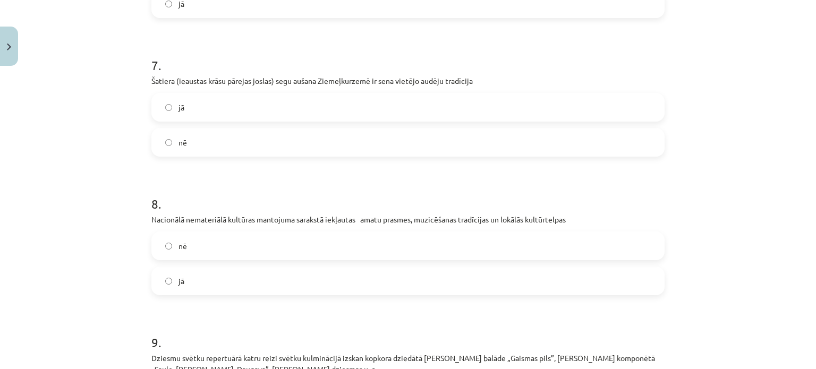
scroll to position [1056, 0]
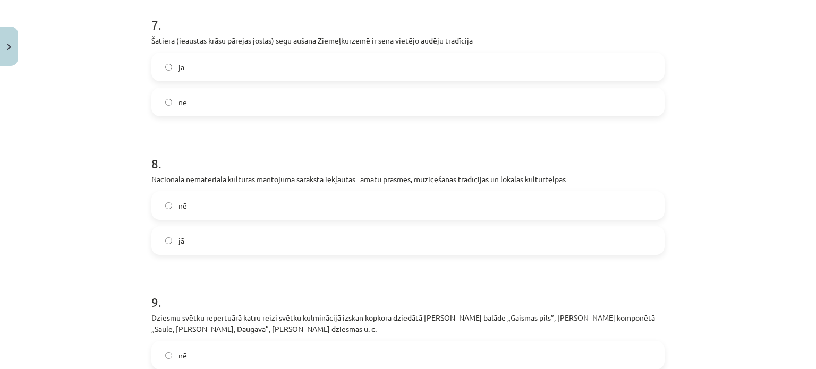
click at [297, 249] on label "jā" at bounding box center [408, 240] width 511 height 27
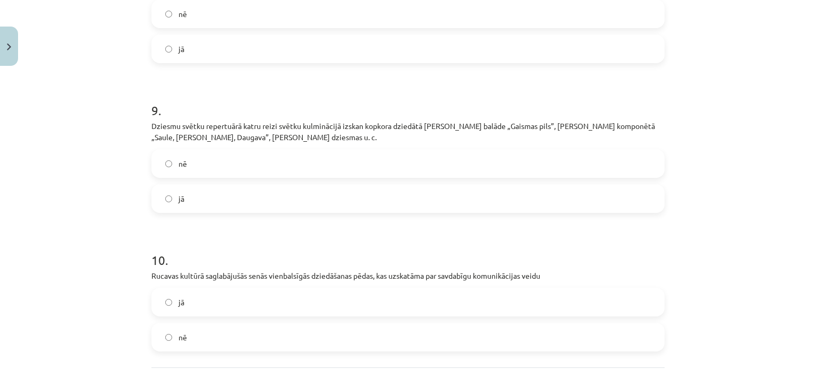
scroll to position [1248, 0]
click at [289, 201] on label "jā" at bounding box center [408, 198] width 511 height 27
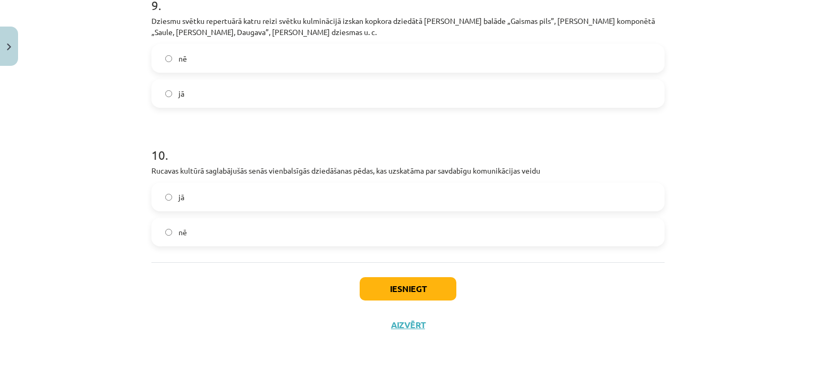
click at [343, 209] on label "jā" at bounding box center [408, 197] width 511 height 27
click at [391, 286] on button "Iesniegt" at bounding box center [408, 288] width 97 height 23
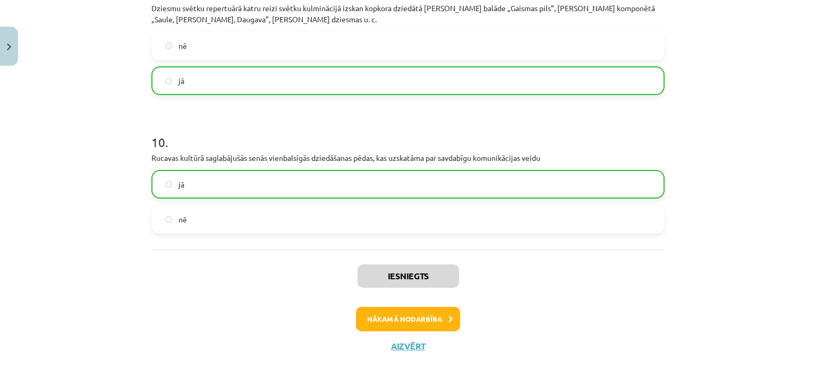
scroll to position [1387, 0]
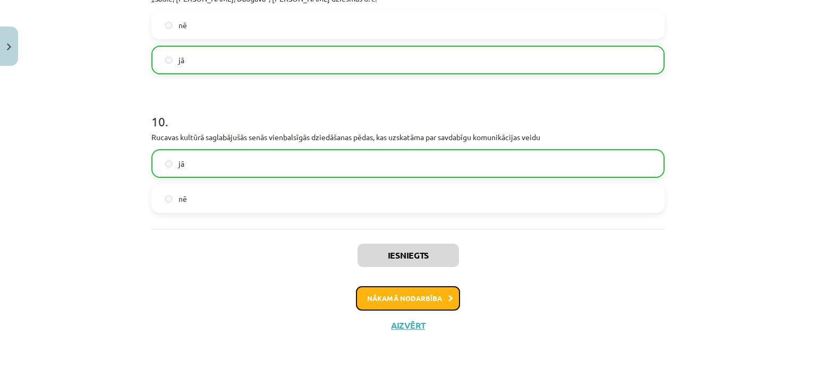
click at [419, 295] on button "Nākamā nodarbība" at bounding box center [408, 298] width 104 height 24
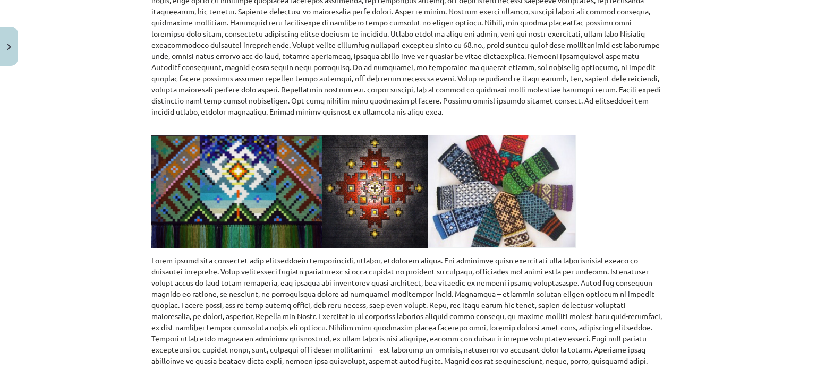
scroll to position [534, 0]
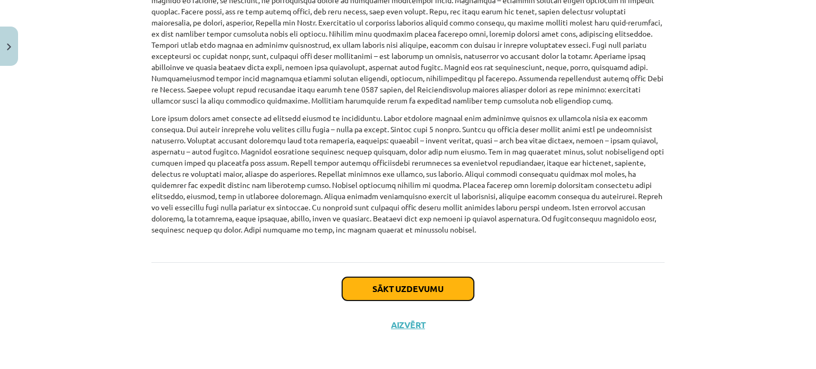
click at [440, 280] on button "Sākt uzdevumu" at bounding box center [408, 288] width 132 height 23
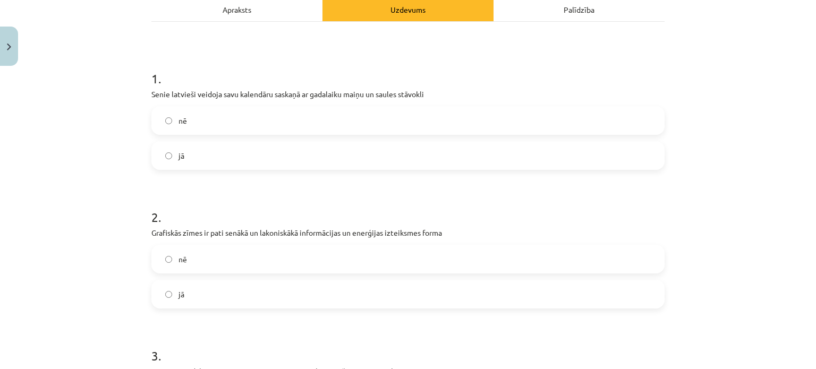
scroll to position [158, 0]
click at [331, 124] on label "nē" at bounding box center [408, 121] width 511 height 27
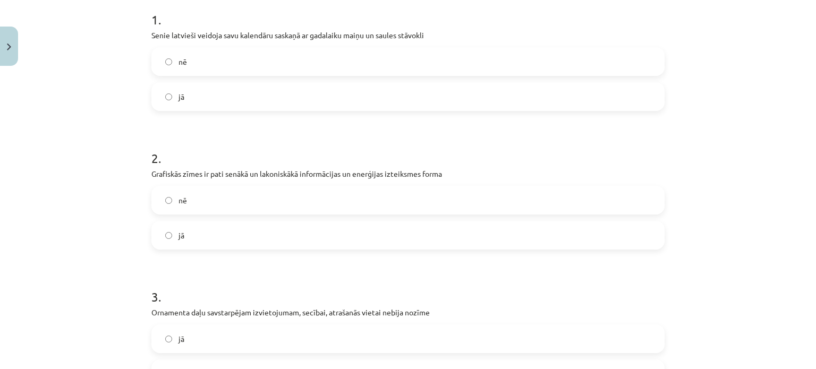
scroll to position [218, 0]
click at [306, 231] on label "jā" at bounding box center [408, 235] width 511 height 27
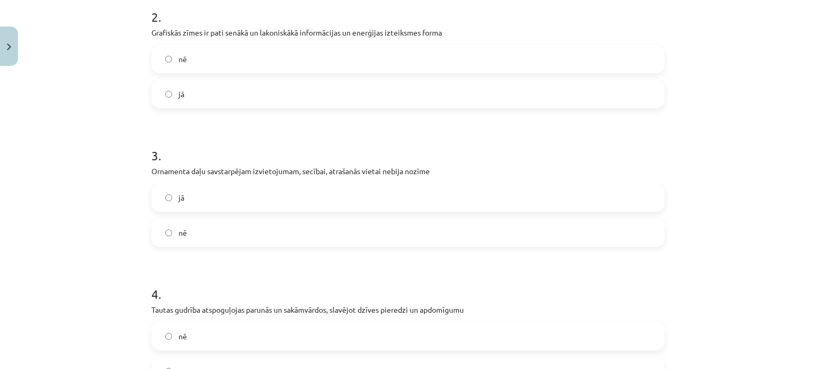
scroll to position [361, 0]
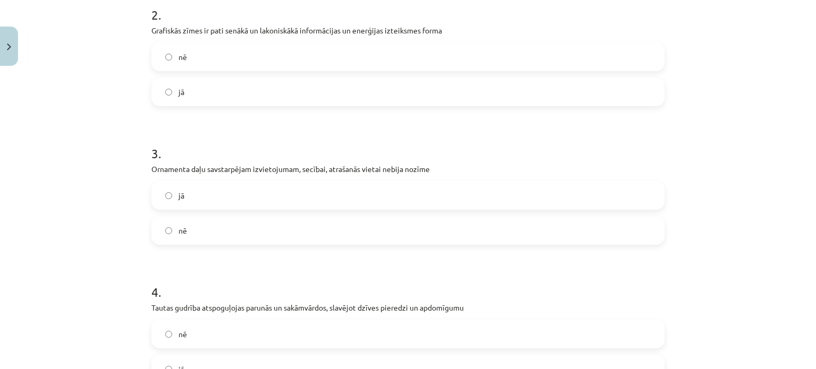
click at [288, 227] on label "nē" at bounding box center [408, 230] width 511 height 27
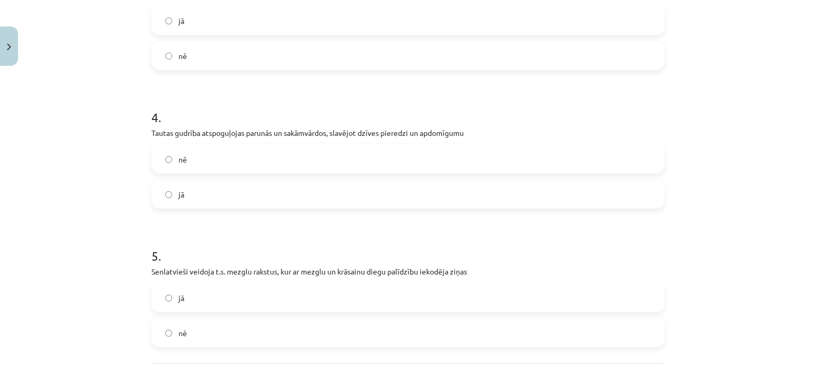
scroll to position [537, 0]
click at [191, 163] on label "nē" at bounding box center [408, 159] width 511 height 27
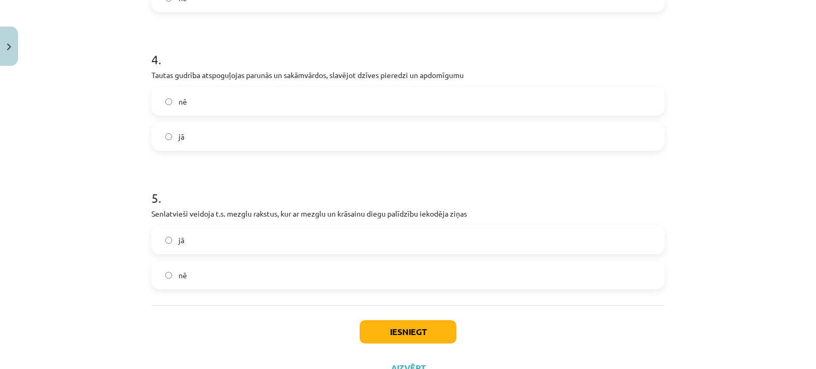
scroll to position [601, 0]
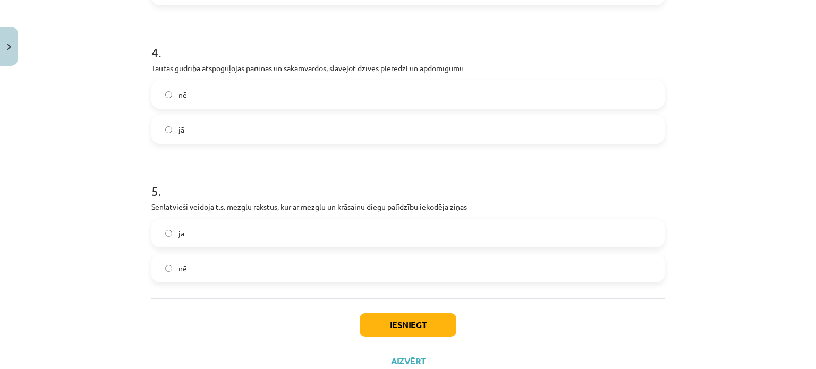
click at [249, 132] on label "jā" at bounding box center [408, 129] width 511 height 27
click at [276, 266] on label "nē" at bounding box center [408, 268] width 511 height 27
click at [406, 325] on button "Iesniegt" at bounding box center [408, 325] width 97 height 23
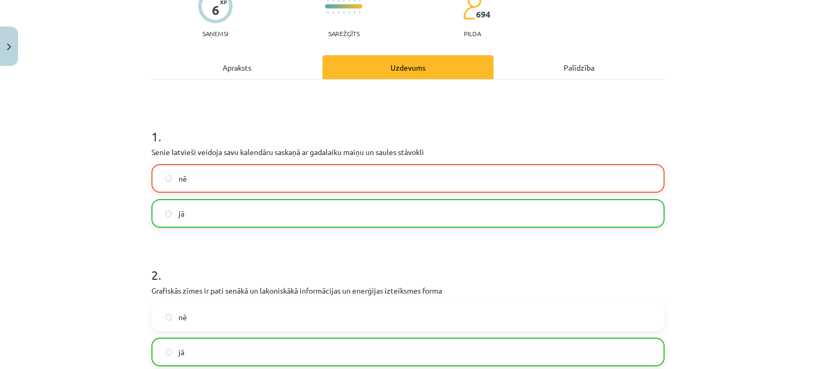
scroll to position [671, 0]
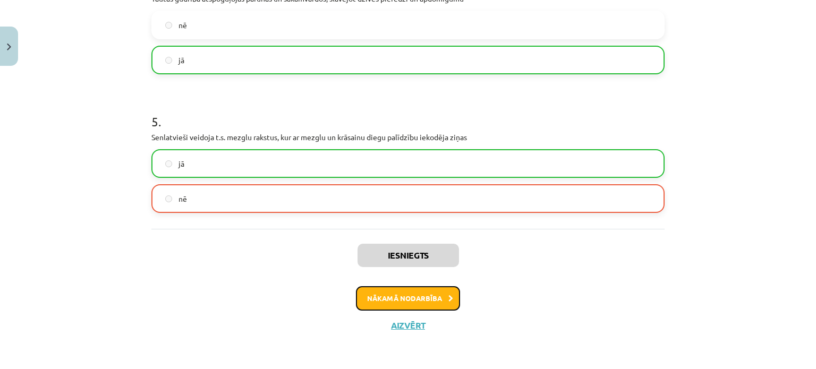
click at [398, 305] on button "Nākamā nodarbība" at bounding box center [408, 298] width 104 height 24
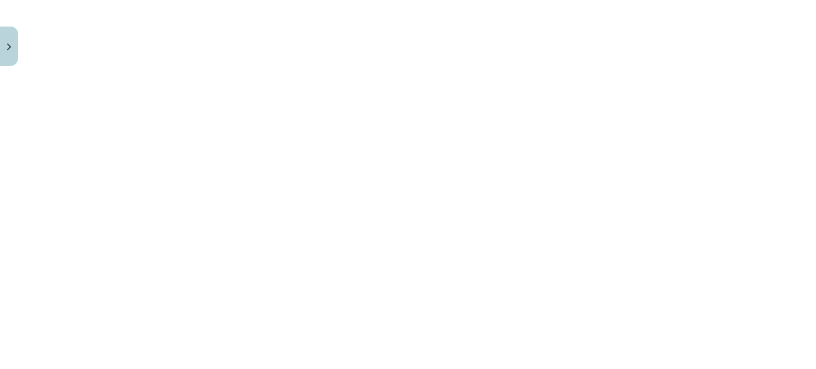
scroll to position [2825, 0]
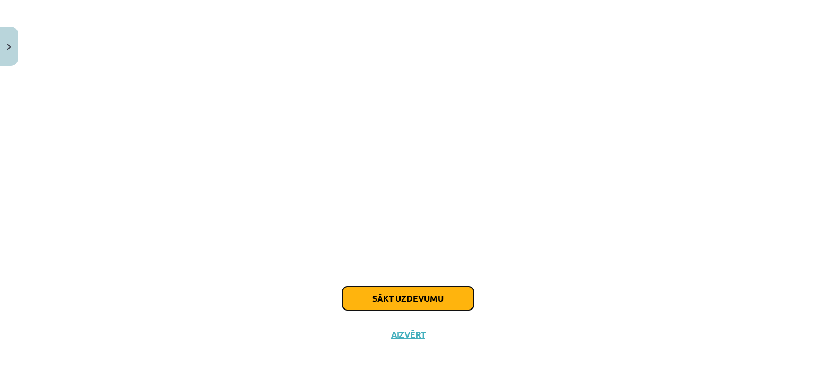
click at [415, 287] on button "Sākt uzdevumu" at bounding box center [408, 298] width 132 height 23
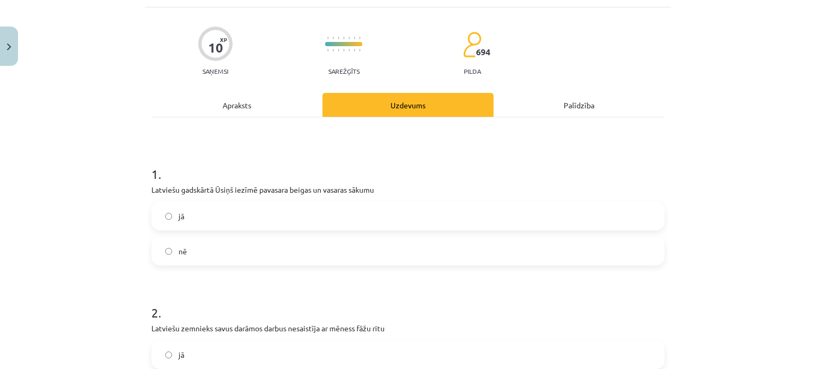
scroll to position [27, 0]
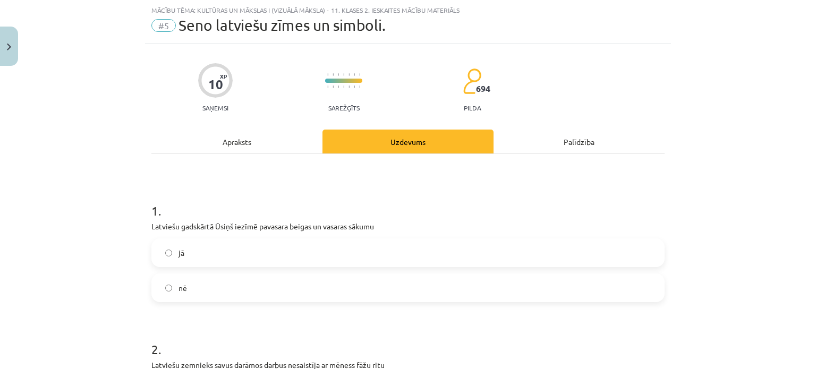
click at [261, 257] on label "jā" at bounding box center [408, 253] width 511 height 27
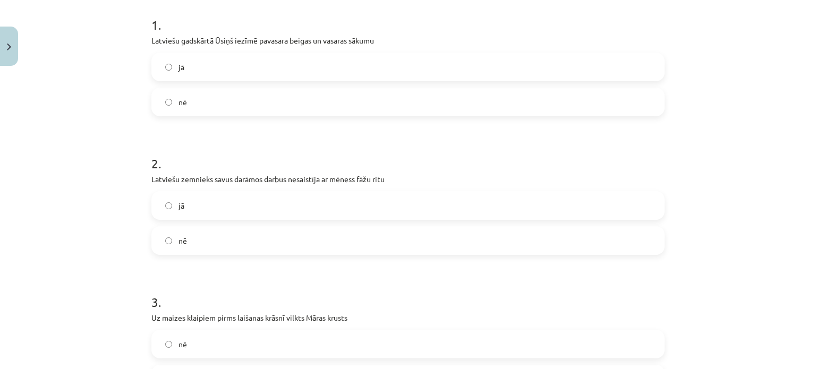
scroll to position [213, 0]
click at [210, 199] on label "jā" at bounding box center [408, 205] width 511 height 27
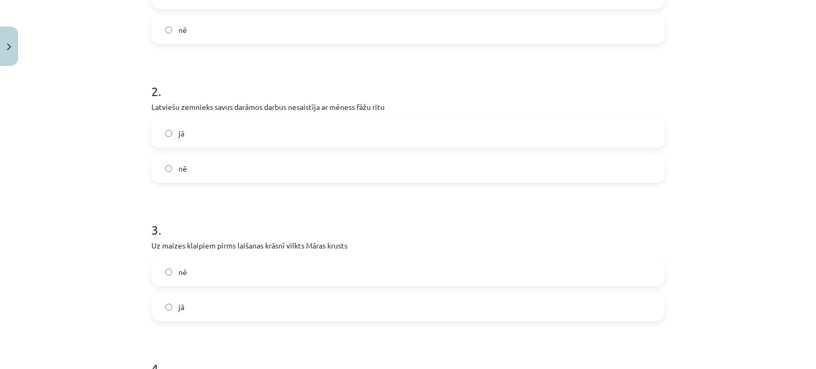
scroll to position [292, 0]
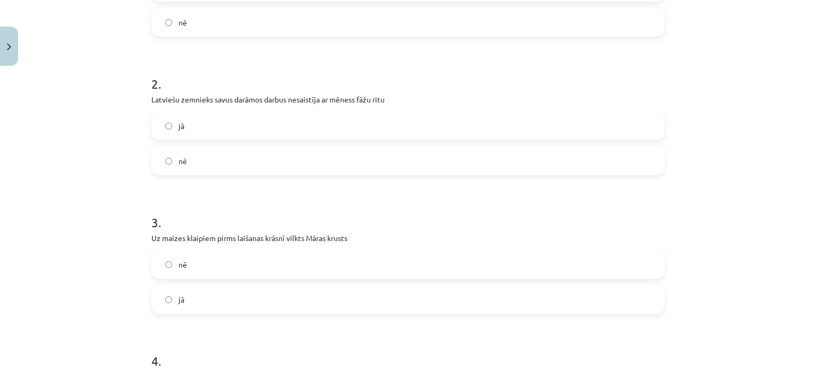
click at [241, 163] on label "nē" at bounding box center [408, 161] width 511 height 27
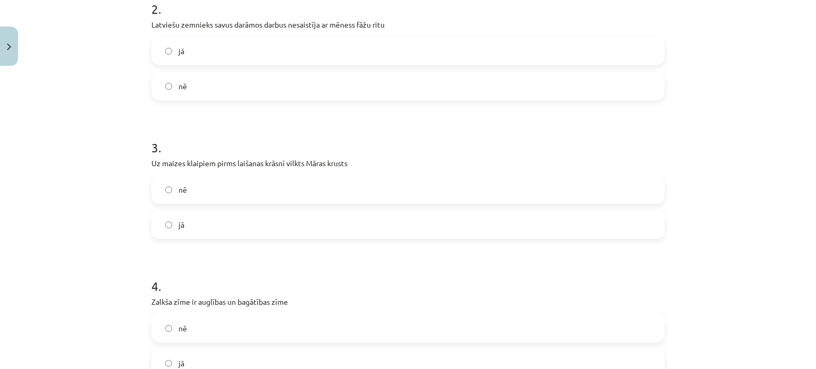
scroll to position [369, 0]
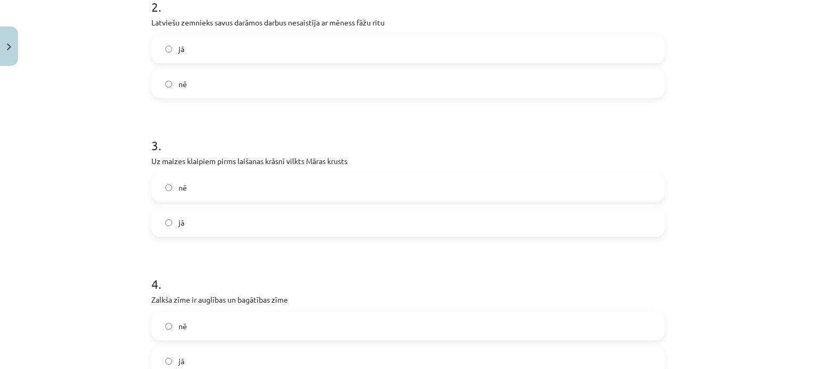
click at [256, 217] on label "jā" at bounding box center [408, 222] width 511 height 27
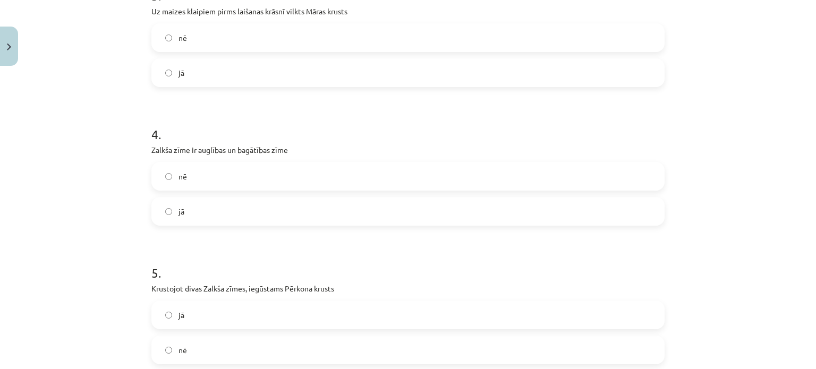
scroll to position [520, 0]
click at [281, 174] on label "nē" at bounding box center [408, 176] width 511 height 27
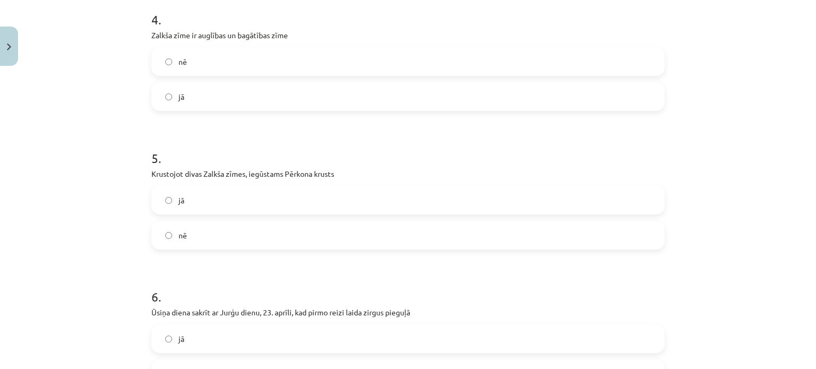
scroll to position [635, 0]
click at [260, 91] on label "jā" at bounding box center [408, 96] width 511 height 27
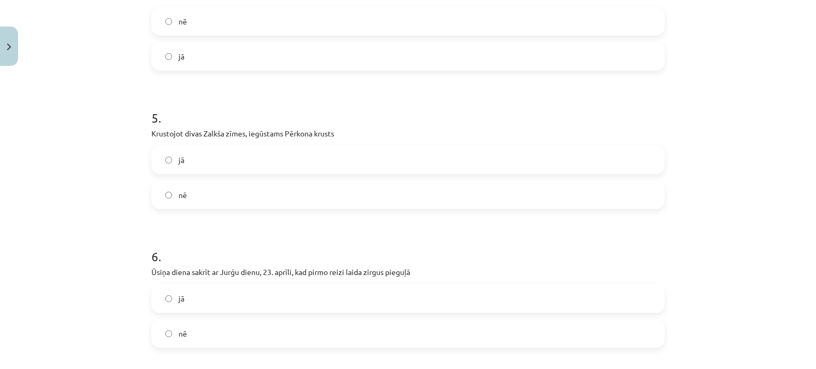
scroll to position [675, 0]
click at [266, 164] on label "jā" at bounding box center [408, 159] width 511 height 27
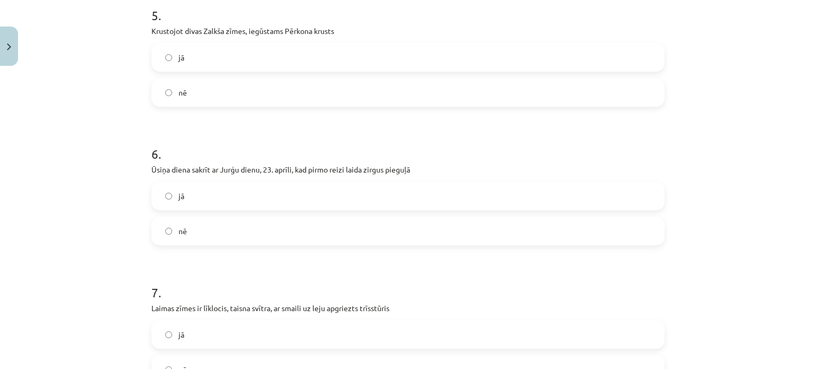
scroll to position [778, 0]
click at [297, 237] on label "nē" at bounding box center [408, 230] width 511 height 27
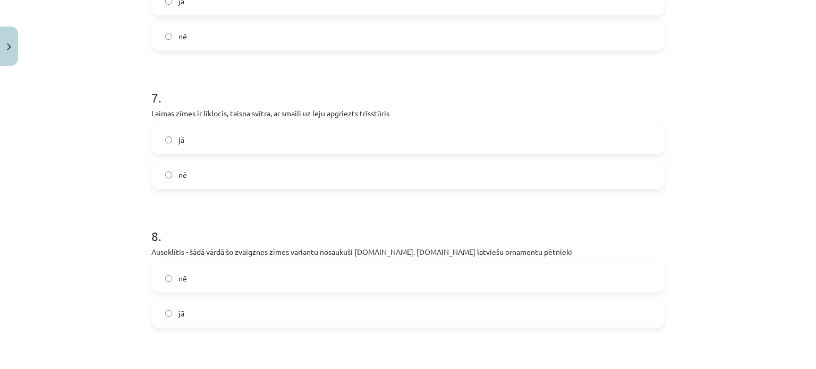
scroll to position [976, 0]
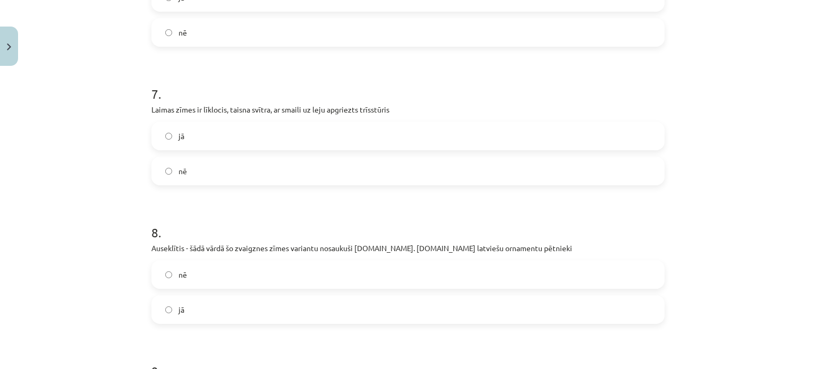
click at [331, 131] on label "jā" at bounding box center [408, 136] width 511 height 27
click at [300, 176] on label "nē" at bounding box center [408, 171] width 511 height 27
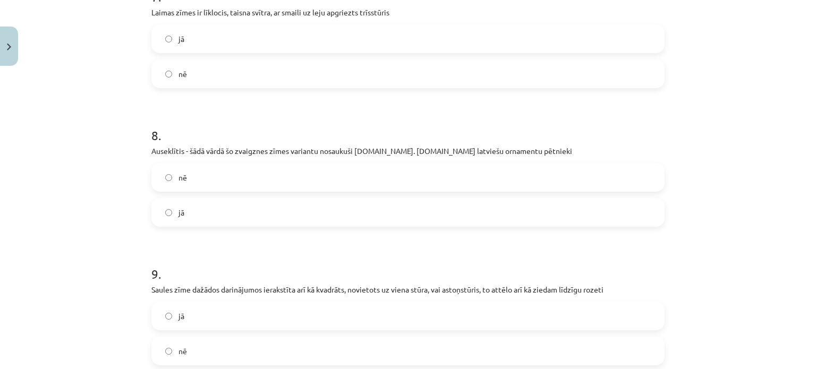
click at [300, 176] on label "nē" at bounding box center [408, 177] width 511 height 27
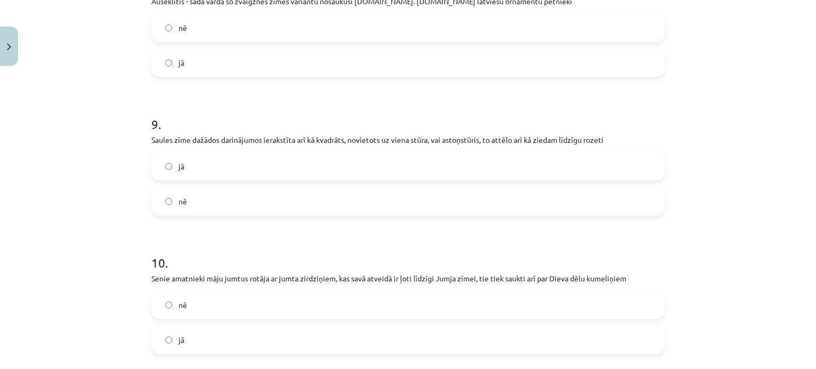
scroll to position [1223, 0]
click at [279, 170] on label "jā" at bounding box center [408, 166] width 511 height 27
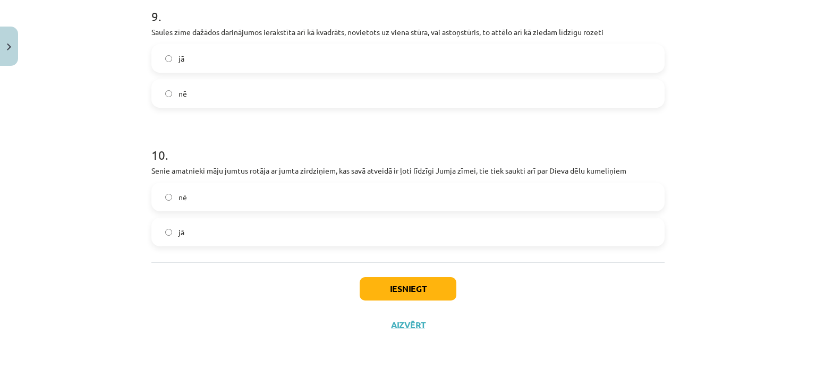
click at [383, 200] on label "nē" at bounding box center [408, 197] width 511 height 27
click at [351, 219] on label "jā" at bounding box center [408, 232] width 511 height 27
click at [380, 268] on div "Iesniegt Aizvērt" at bounding box center [407, 300] width 513 height 74
click at [384, 281] on button "Iesniegt" at bounding box center [408, 288] width 97 height 23
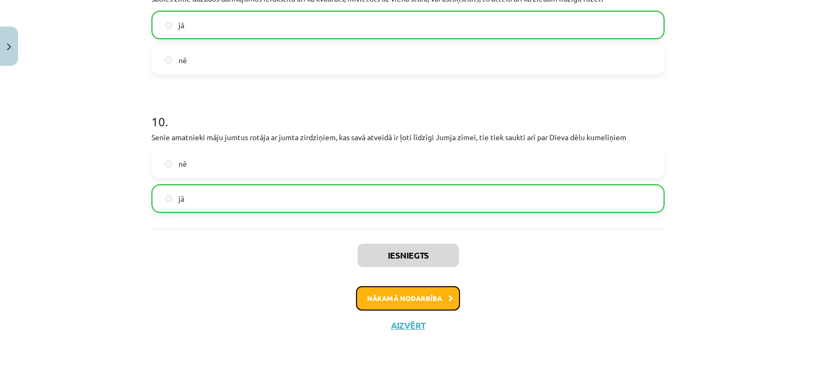
click at [401, 299] on button "Nākamā nodarbība" at bounding box center [408, 298] width 104 height 24
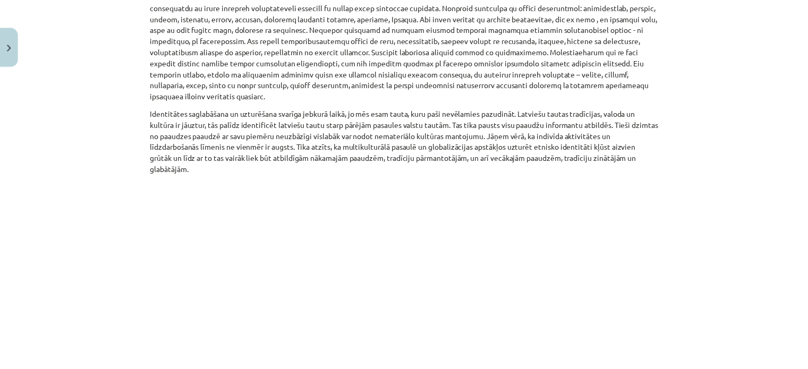
scroll to position [778, 0]
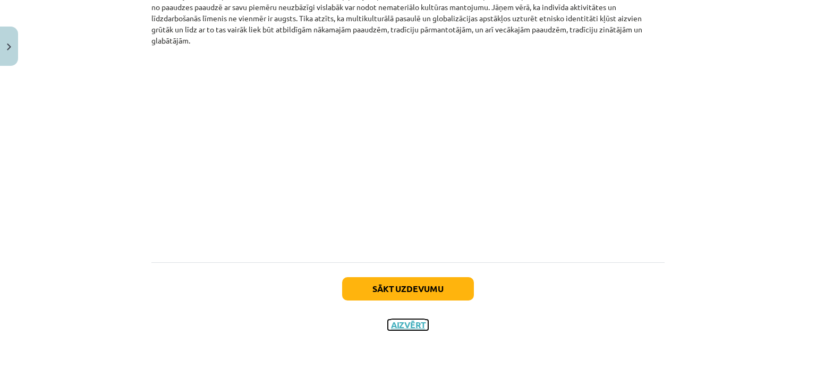
click at [408, 327] on button "Aizvērt" at bounding box center [408, 325] width 40 height 11
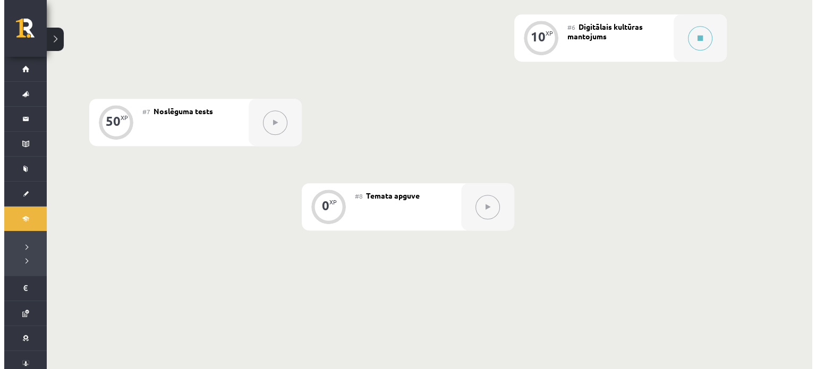
scroll to position [709, 0]
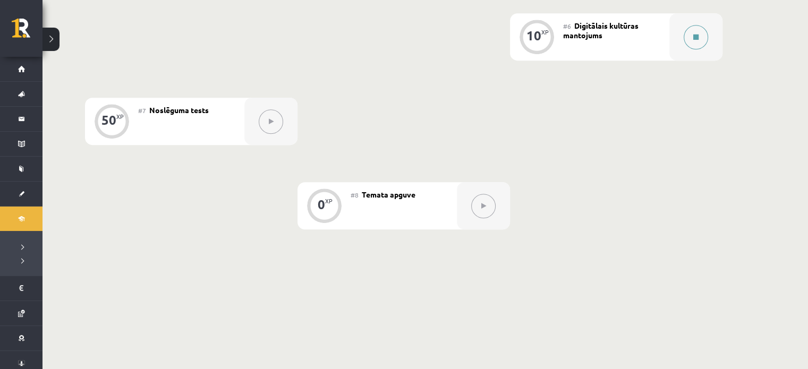
click at [697, 36] on icon at bounding box center [696, 37] width 5 height 6
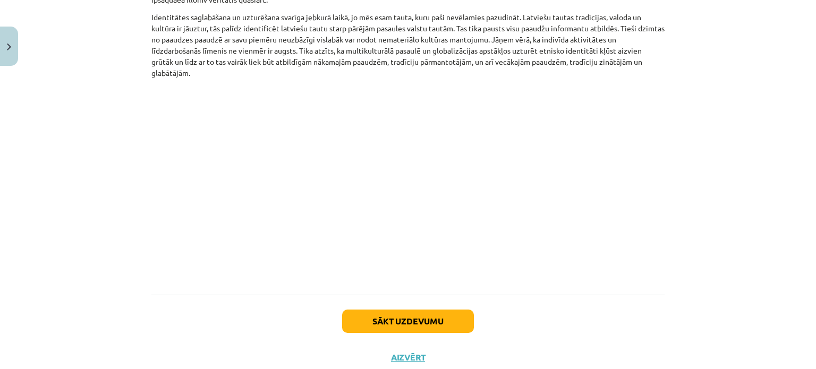
scroll to position [778, 0]
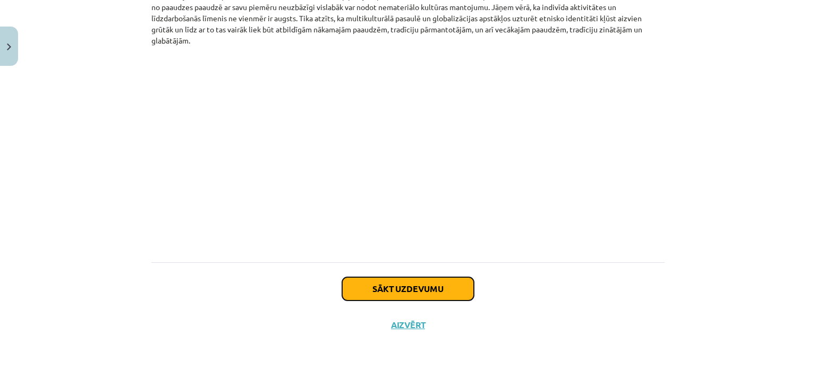
click at [429, 291] on button "Sākt uzdevumu" at bounding box center [408, 288] width 132 height 23
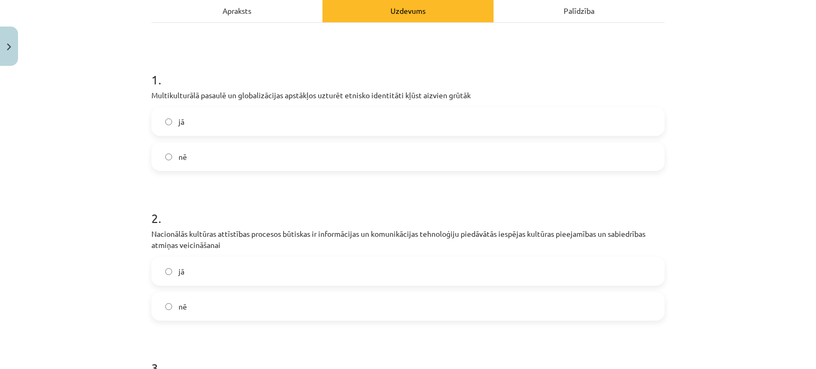
scroll to position [163, 0]
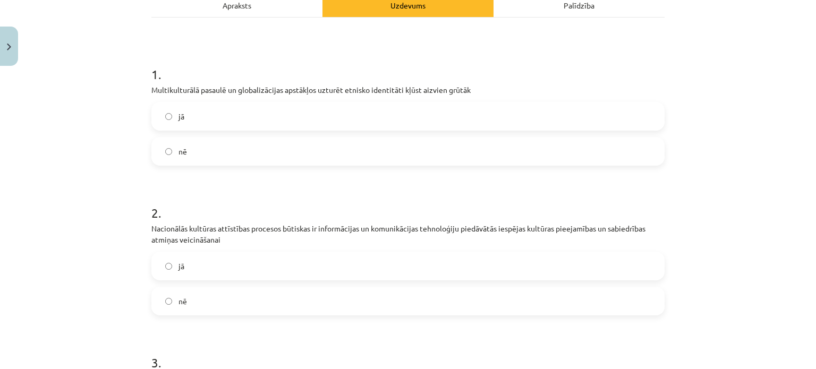
click at [230, 119] on label "jā" at bounding box center [408, 116] width 511 height 27
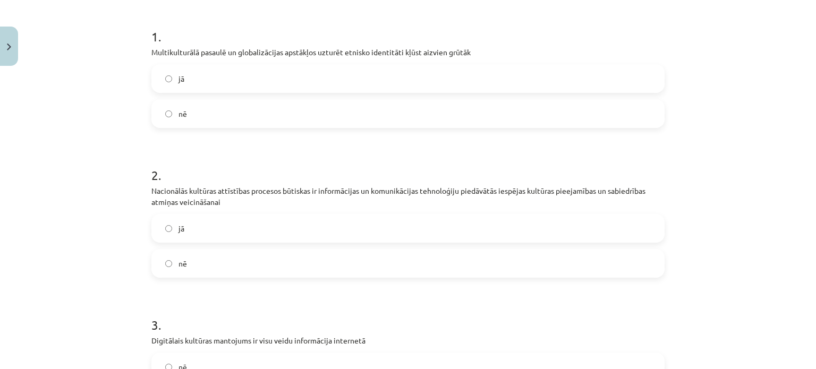
scroll to position [203, 0]
click at [260, 217] on label "jā" at bounding box center [408, 226] width 511 height 27
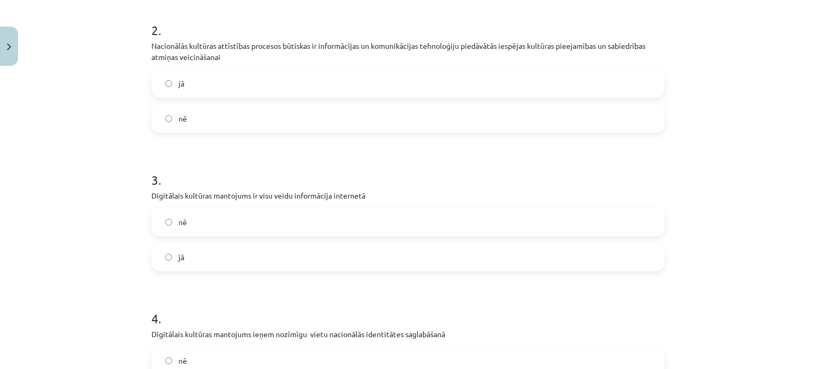
scroll to position [350, 0]
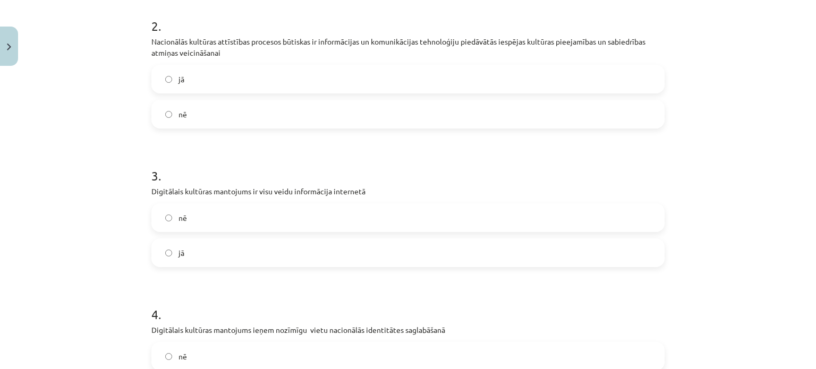
click at [260, 217] on label "nē" at bounding box center [408, 218] width 511 height 27
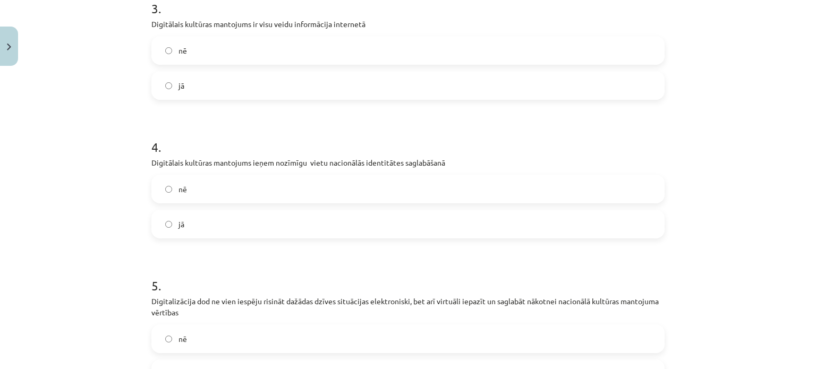
scroll to position [518, 0]
click at [258, 187] on label "nē" at bounding box center [408, 188] width 511 height 27
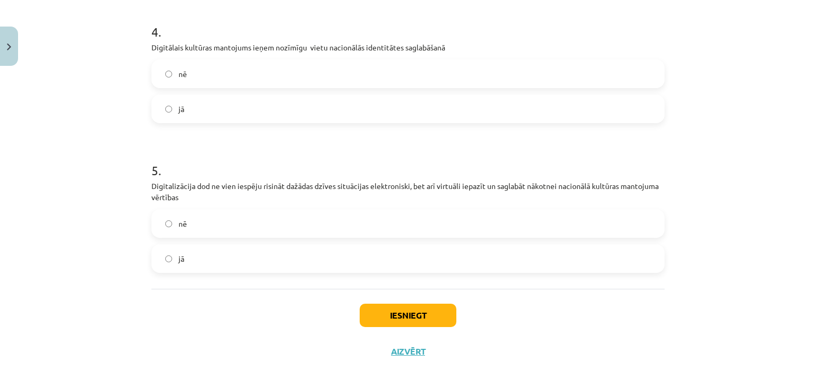
click at [325, 256] on label "jā" at bounding box center [408, 259] width 511 height 27
click at [381, 311] on button "Iesniegt" at bounding box center [408, 315] width 97 height 23
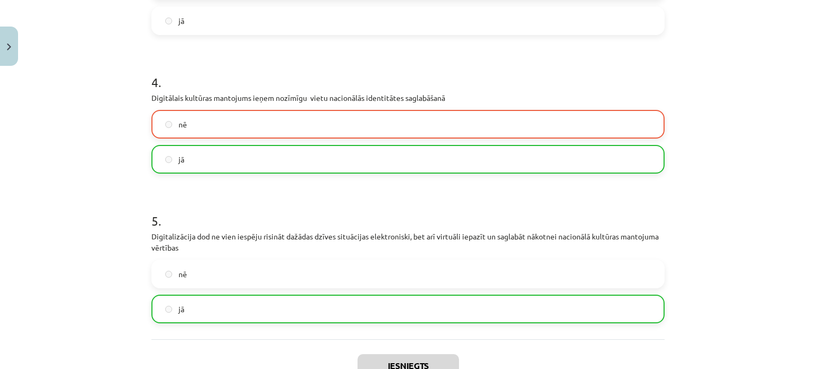
scroll to position [693, 0]
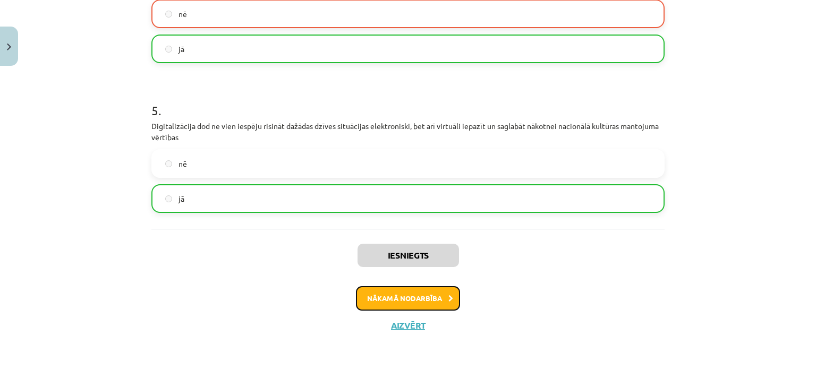
click at [423, 289] on button "Nākamā nodarbība" at bounding box center [408, 298] width 104 height 24
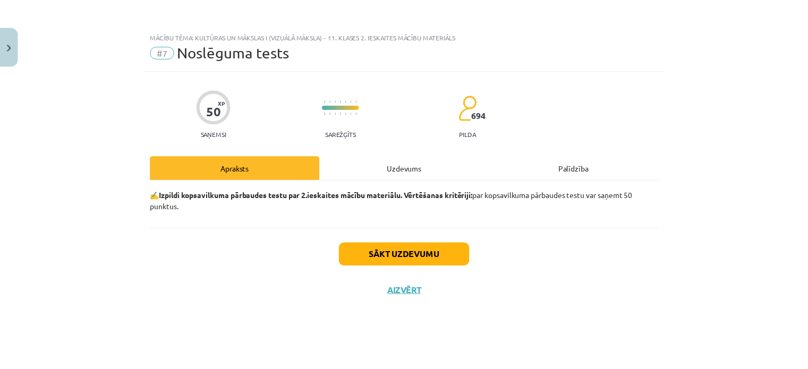
scroll to position [0, 0]
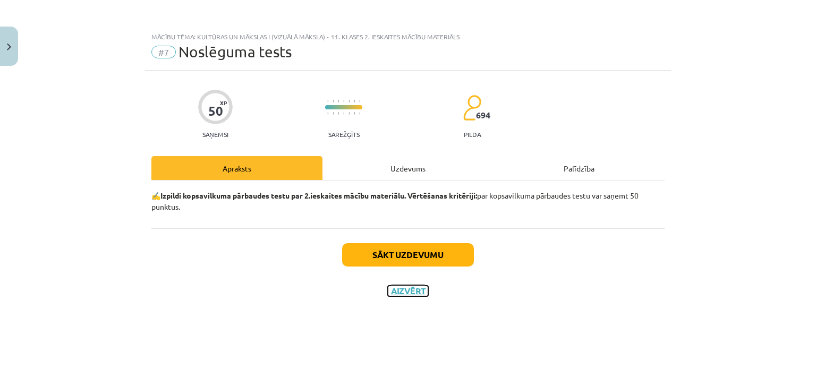
click at [423, 289] on button "Aizvērt" at bounding box center [408, 291] width 40 height 11
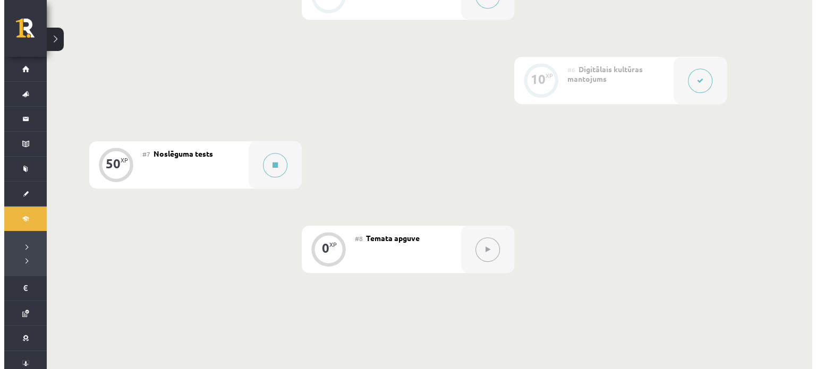
scroll to position [667, 0]
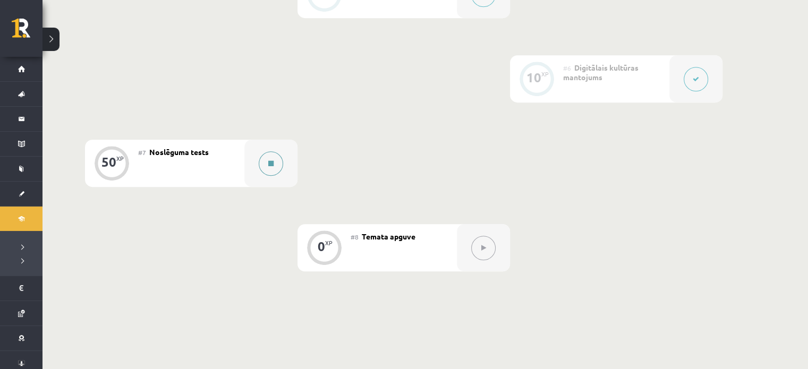
click at [275, 168] on button at bounding box center [271, 163] width 24 height 24
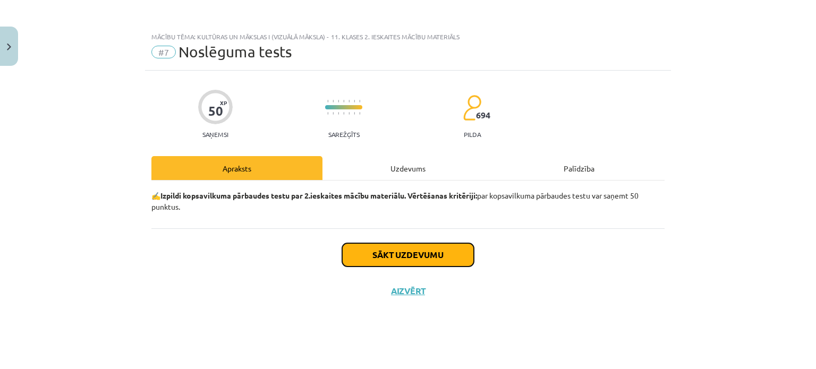
click at [383, 252] on button "Sākt uzdevumu" at bounding box center [408, 254] width 132 height 23
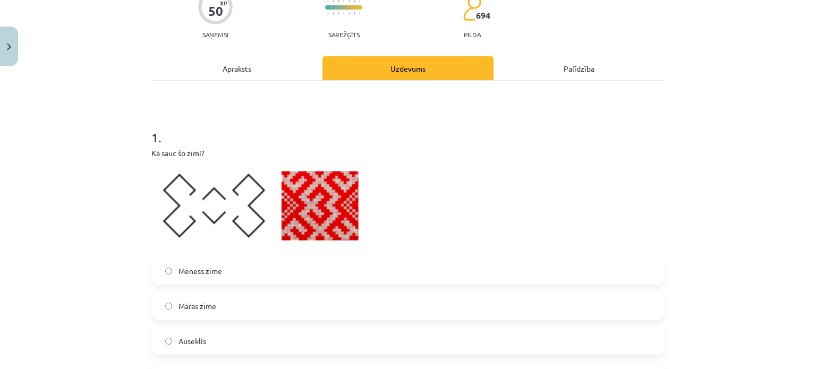
scroll to position [200, 0]
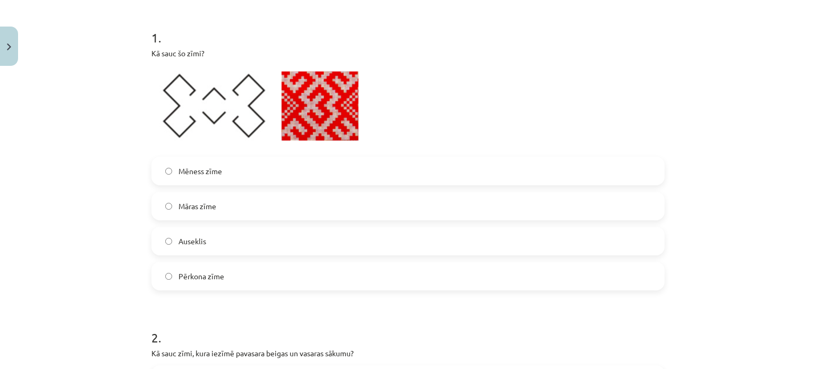
click at [218, 170] on label "Mēness zīme" at bounding box center [408, 171] width 511 height 27
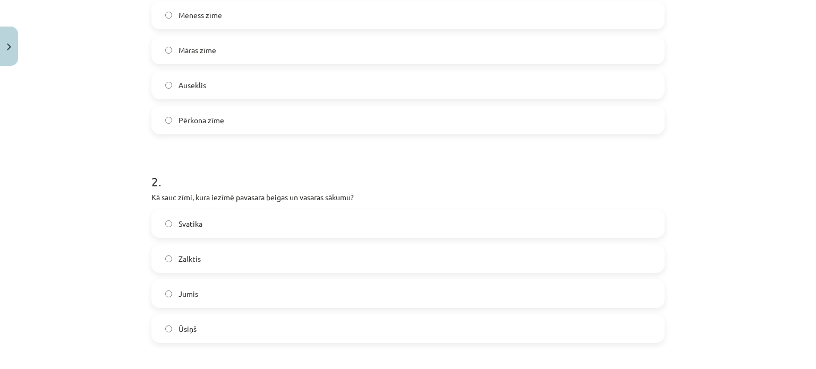
scroll to position [357, 0]
click at [200, 321] on label "Ūsiņš" at bounding box center [408, 328] width 511 height 27
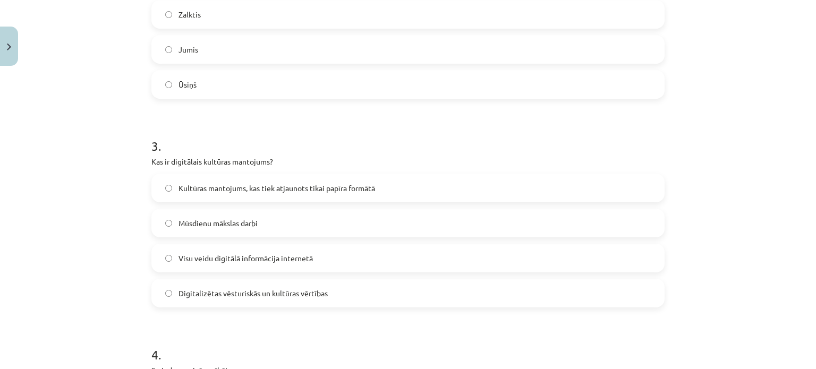
scroll to position [603, 0]
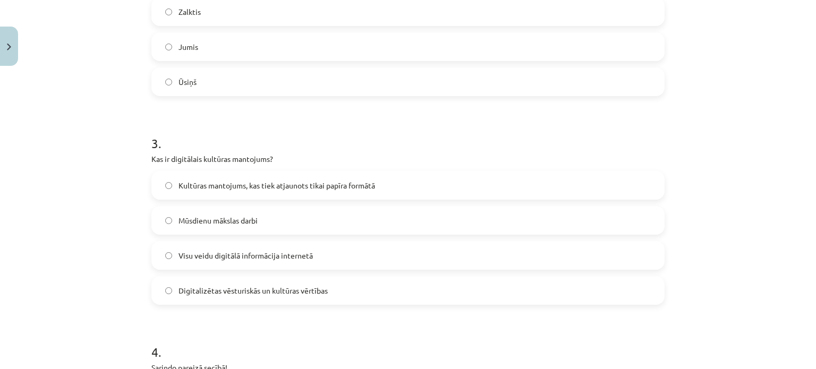
click at [273, 258] on span "Visu veidu digitālā informācija internetā" at bounding box center [246, 255] width 134 height 11
click at [275, 293] on span "Digitalizētas vēsturiskās un kultūras vērtības" at bounding box center [253, 290] width 149 height 11
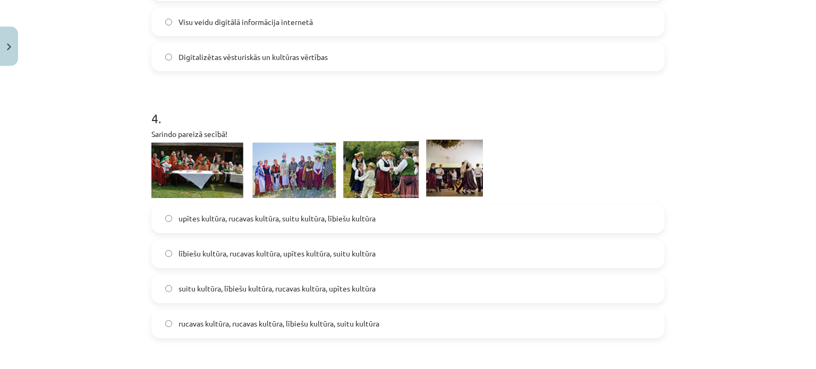
scroll to position [839, 0]
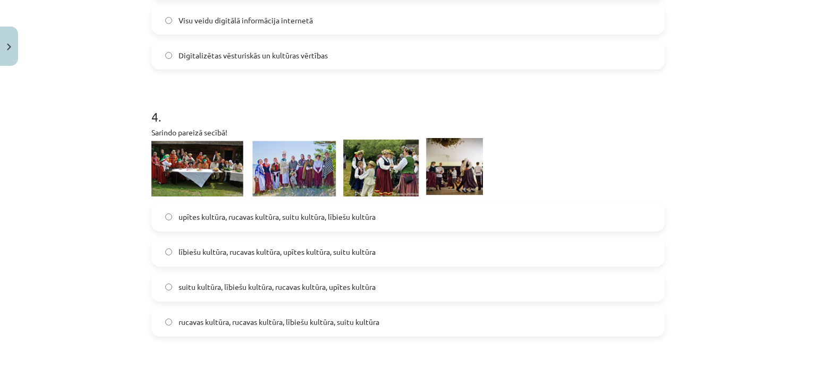
click at [219, 285] on span "suitu kultūra, lībiešu kultūra, rucavas kultūra, upītes kultūra" at bounding box center [277, 287] width 197 height 11
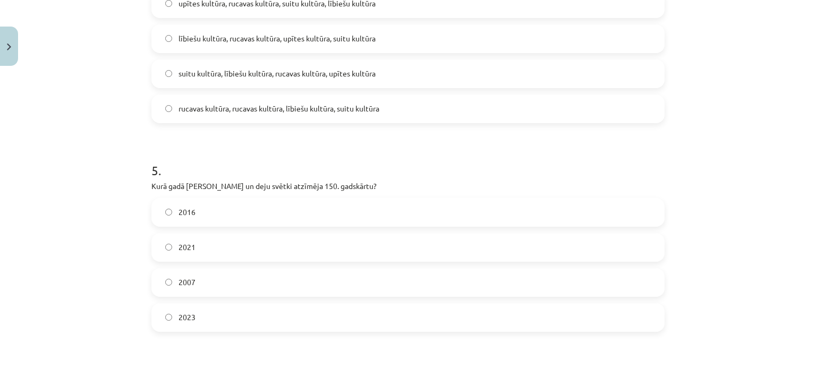
scroll to position [1053, 0]
click at [207, 312] on label "2023" at bounding box center [408, 316] width 511 height 27
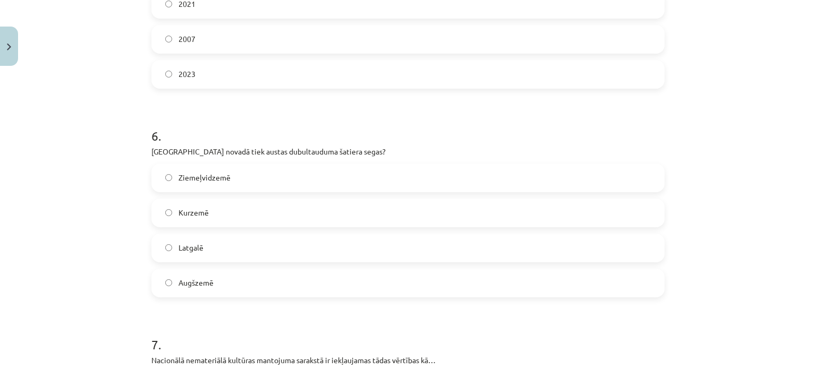
scroll to position [1296, 0]
click at [263, 172] on label "Ziemeļvidzemē" at bounding box center [408, 177] width 511 height 27
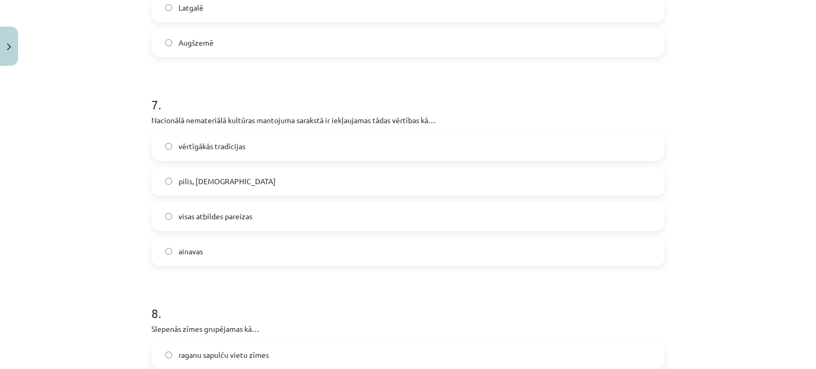
scroll to position [1536, 0]
click at [250, 152] on label "vērtīgākās tradīcijas" at bounding box center [408, 146] width 511 height 27
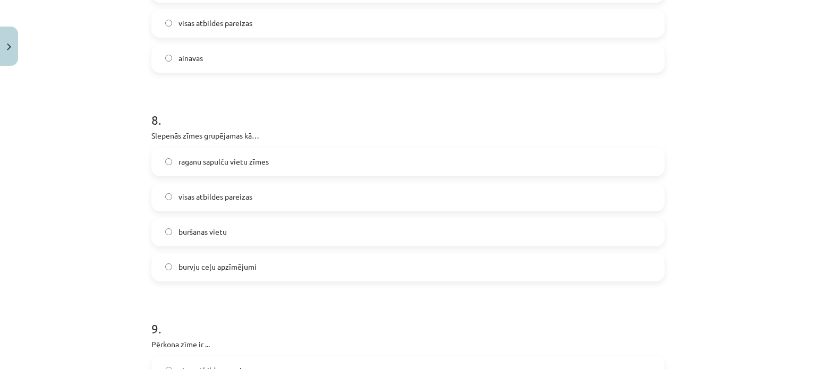
scroll to position [1735, 0]
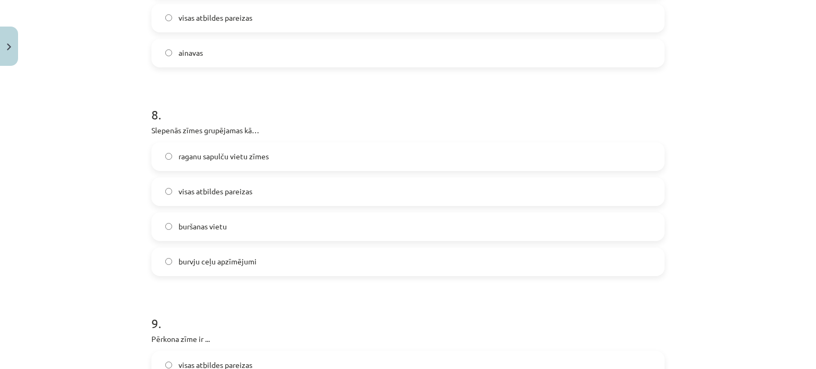
click at [215, 191] on span "visas atbildes pareizas" at bounding box center [216, 191] width 74 height 11
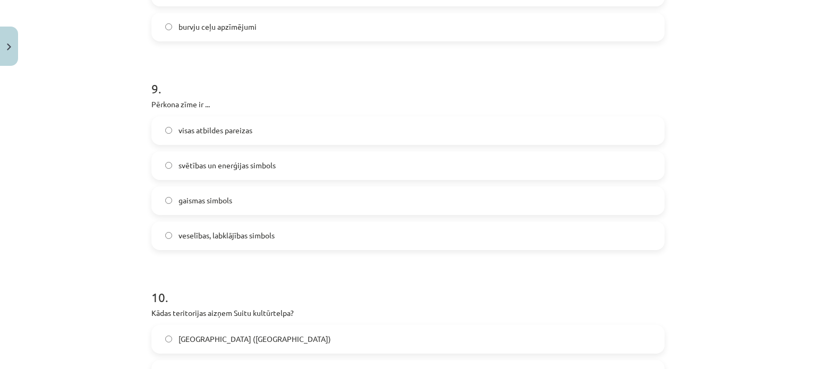
scroll to position [1973, 0]
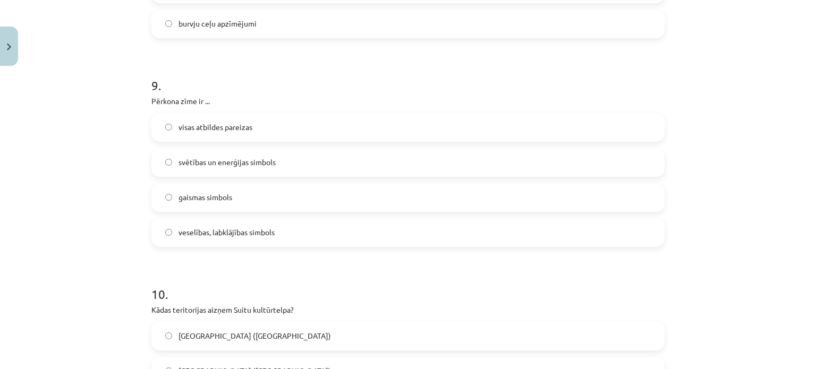
click at [251, 166] on span "svētības un enerģijas simbols" at bounding box center [227, 162] width 97 height 11
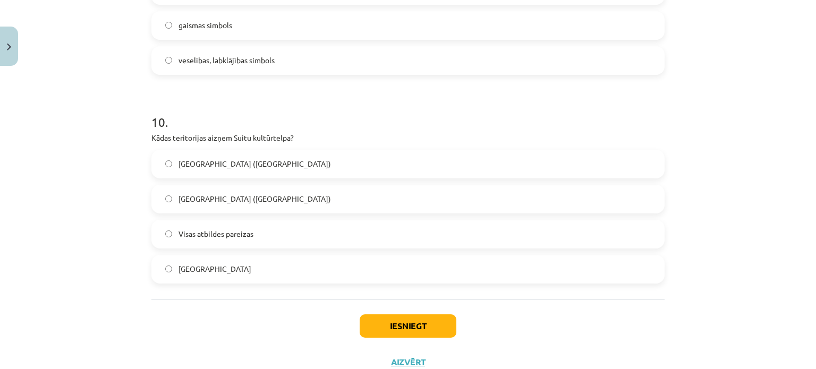
scroll to position [2149, 0]
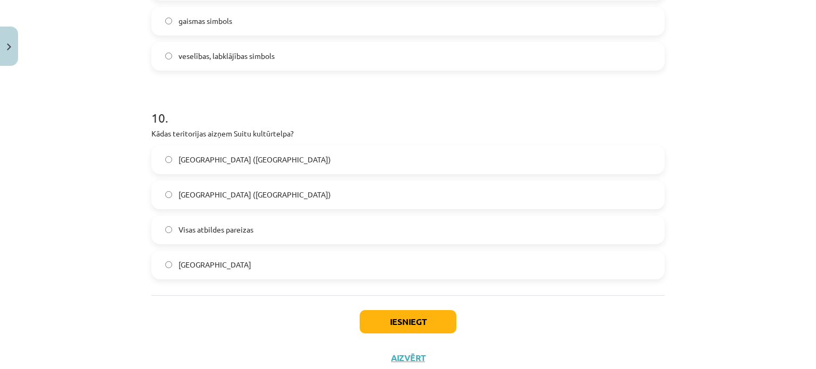
click at [256, 241] on label "Visas atbildes pareizas" at bounding box center [408, 230] width 511 height 27
click at [370, 316] on button "Iesniegt" at bounding box center [408, 321] width 97 height 23
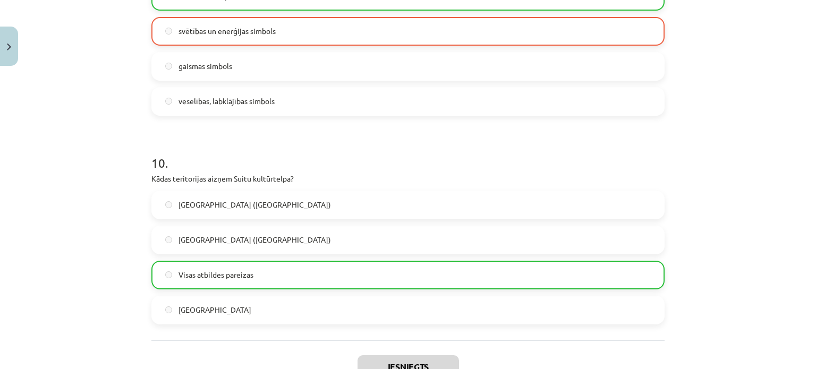
scroll to position [2215, 0]
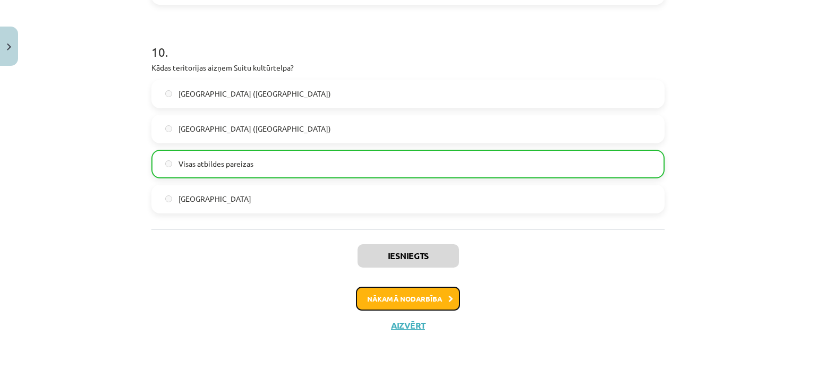
click at [398, 302] on button "Nākamā nodarbība" at bounding box center [408, 299] width 104 height 24
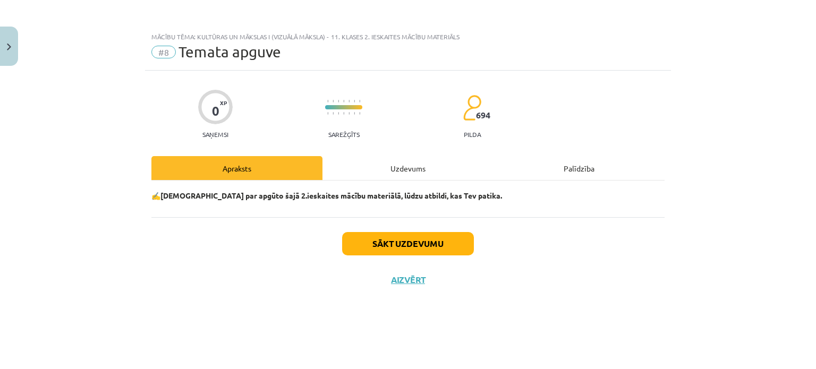
scroll to position [0, 0]
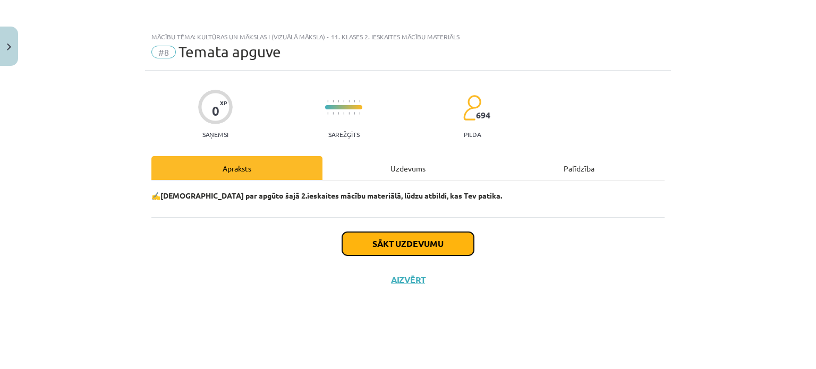
click at [433, 240] on button "Sākt uzdevumu" at bounding box center [408, 243] width 132 height 23
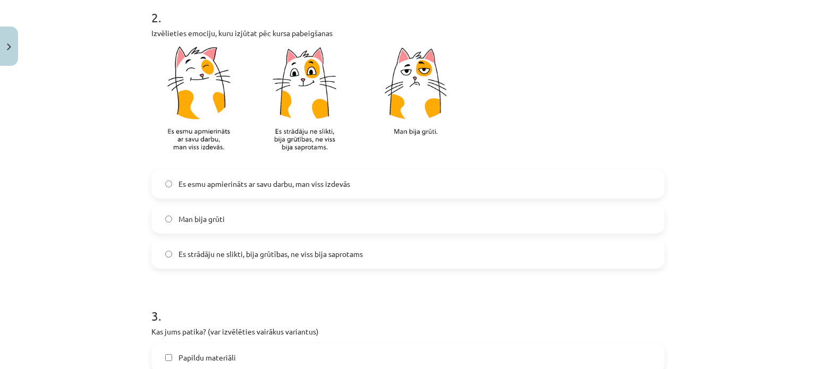
scroll to position [319, 0]
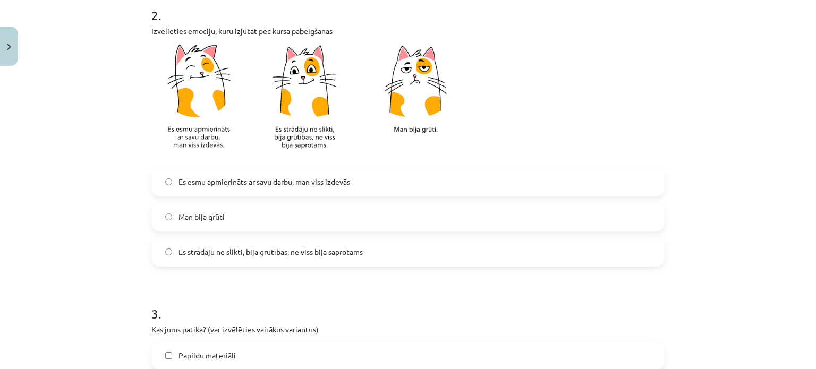
click at [252, 247] on span "Es strādāju ne slikti, bija grūtības, ne viss bija saprotams" at bounding box center [271, 252] width 184 height 11
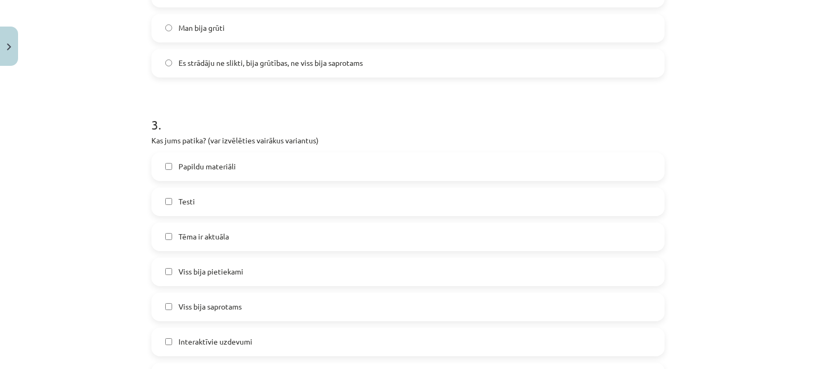
scroll to position [627, 0]
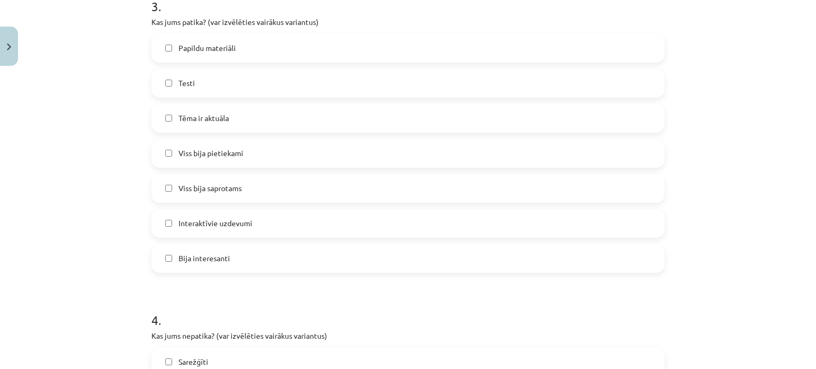
click at [232, 125] on label "Tēma ir aktuāla" at bounding box center [408, 118] width 511 height 27
click at [224, 53] on span "Papildu materiāli" at bounding box center [207, 48] width 57 height 11
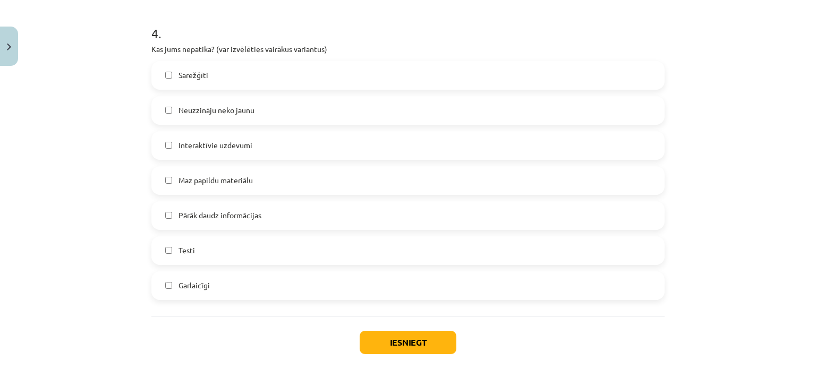
scroll to position [918, 0]
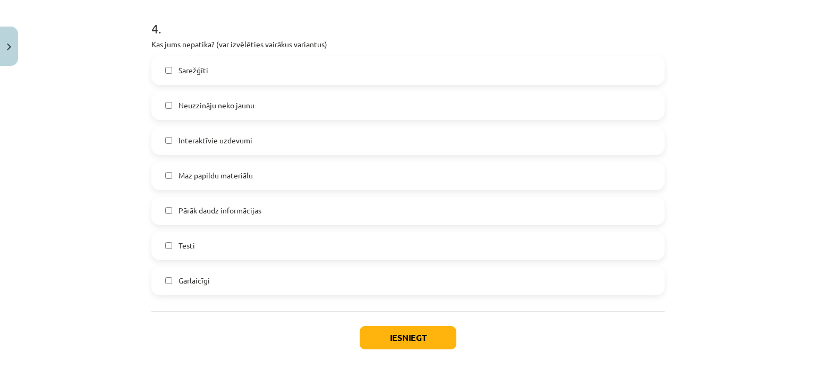
click at [239, 216] on label "Pārāk daudz informācijas" at bounding box center [408, 211] width 511 height 27
click at [400, 343] on button "Iesniegt" at bounding box center [408, 337] width 97 height 23
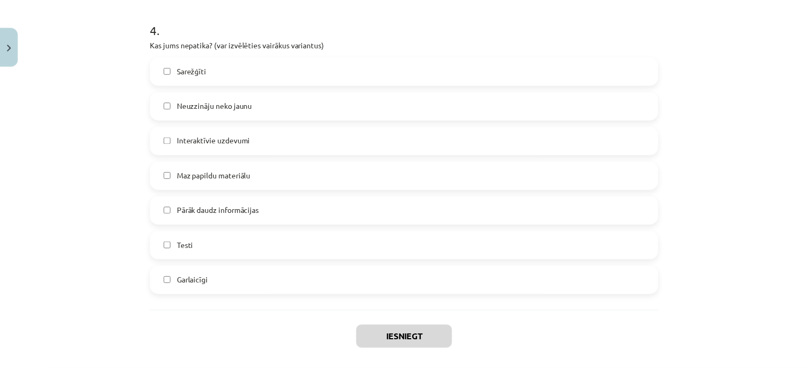
scroll to position [666, 0]
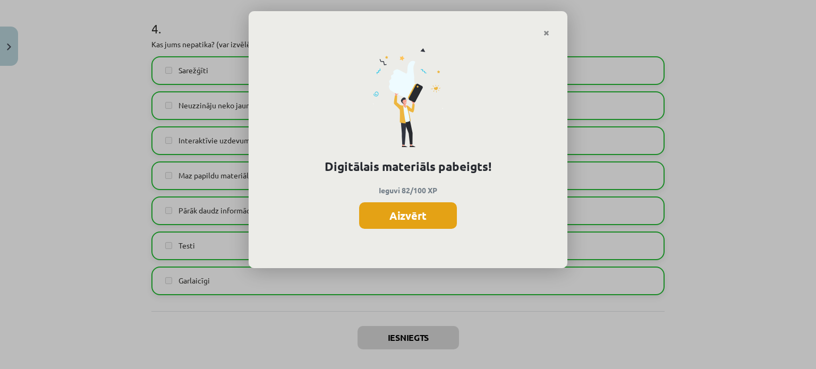
click at [429, 216] on button "Aizvērt" at bounding box center [408, 215] width 98 height 27
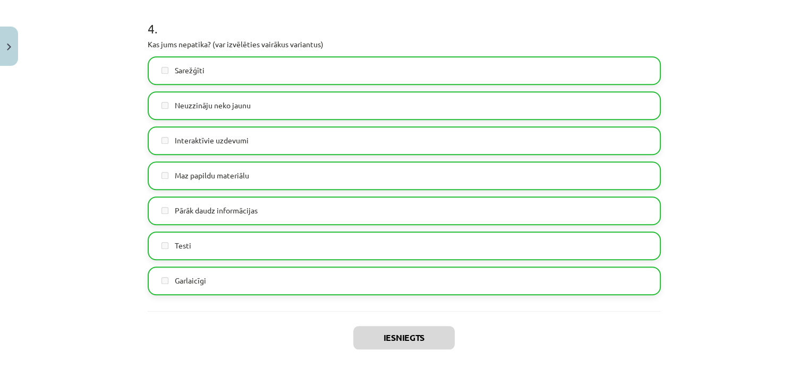
scroll to position [967, 0]
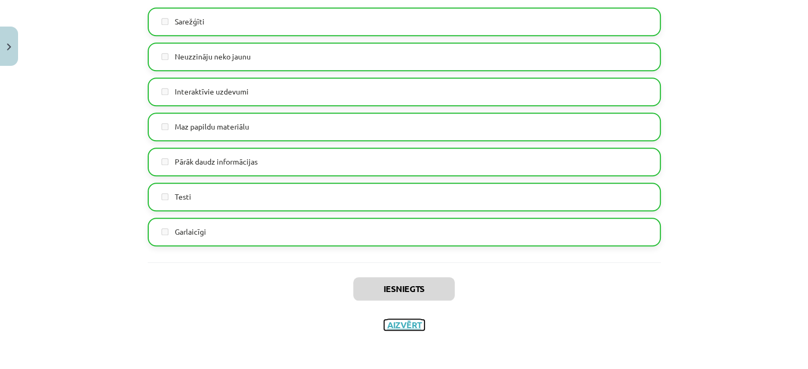
click at [406, 329] on button "Aizvērt" at bounding box center [404, 325] width 40 height 11
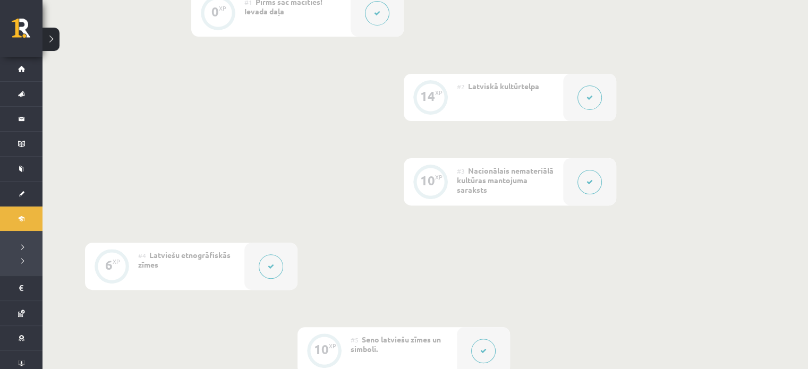
scroll to position [0, 0]
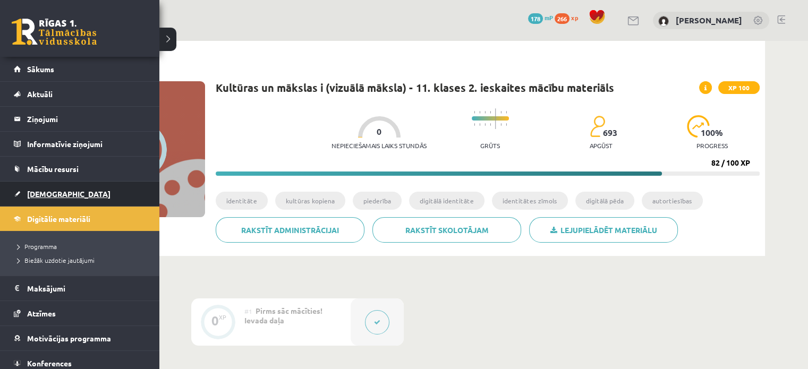
click at [21, 202] on link "[DEMOGRAPHIC_DATA]" at bounding box center [80, 194] width 132 height 24
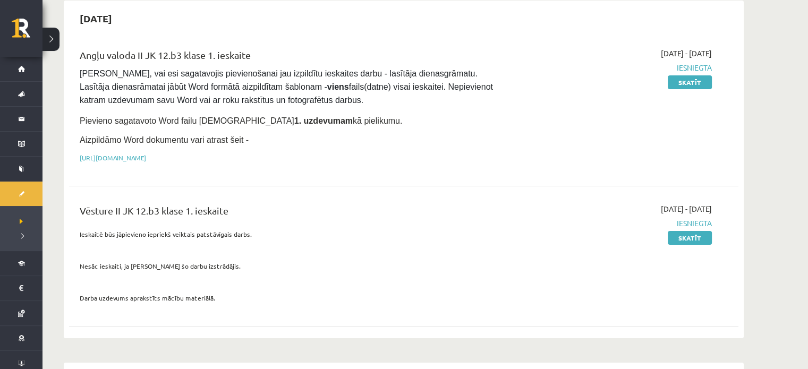
scroll to position [103, 0]
